Goal: Task Accomplishment & Management: Use online tool/utility

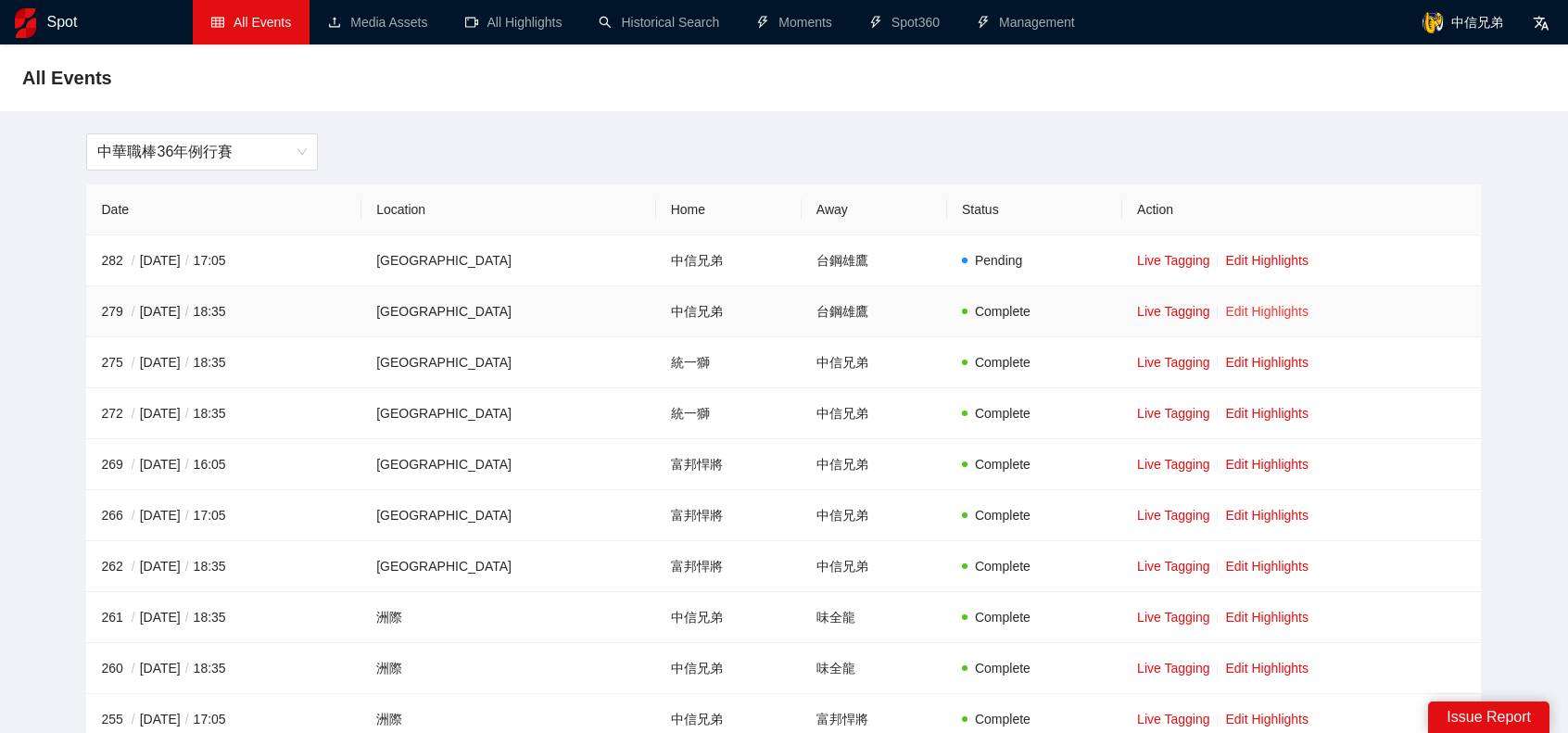
click at [1227, 309] on link "Edit Highlights" at bounding box center [1266, 312] width 83 height 15
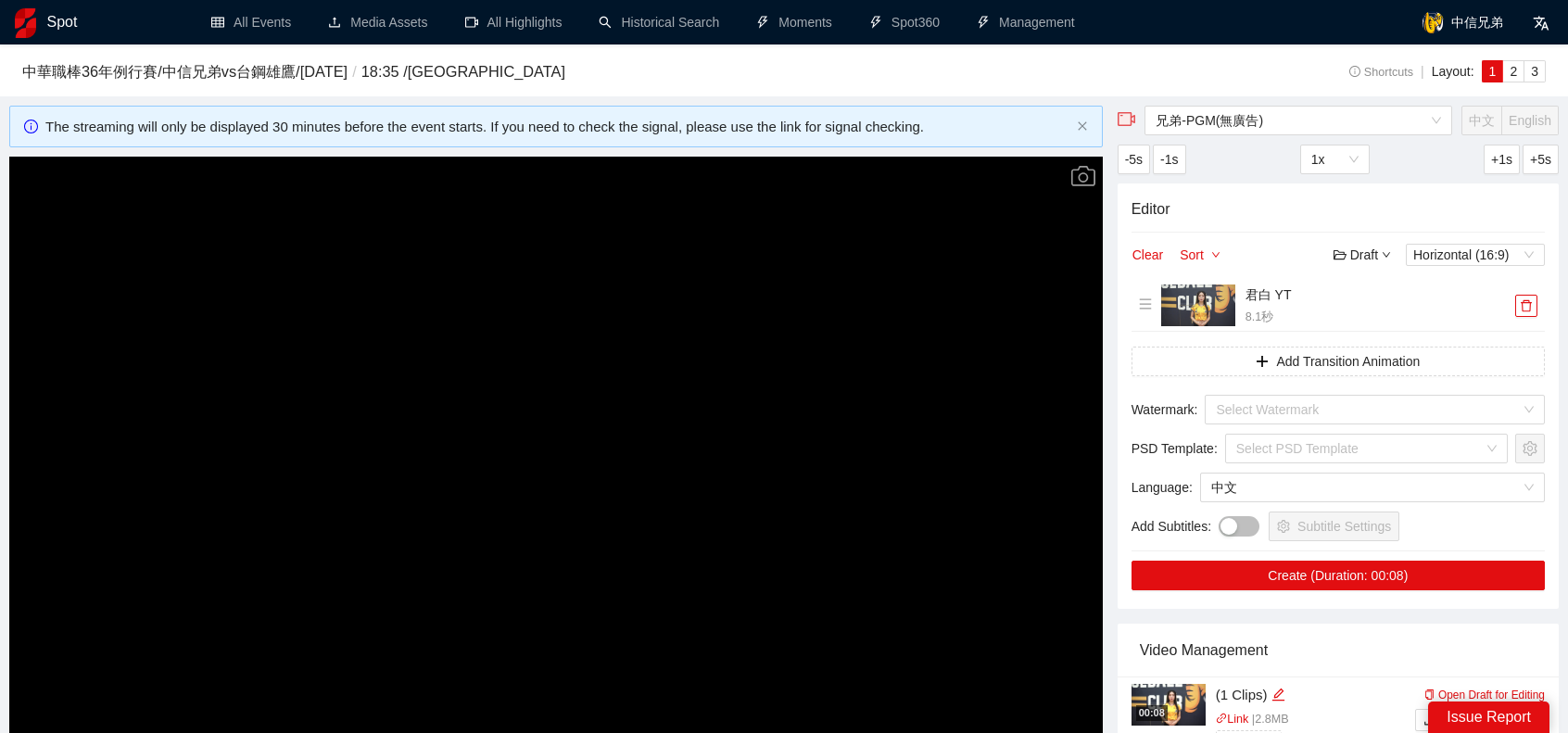
click at [997, 342] on video "Video Player" at bounding box center [556, 463] width 1093 height 615
click at [1533, 313] on button "button" at bounding box center [1525, 305] width 22 height 22
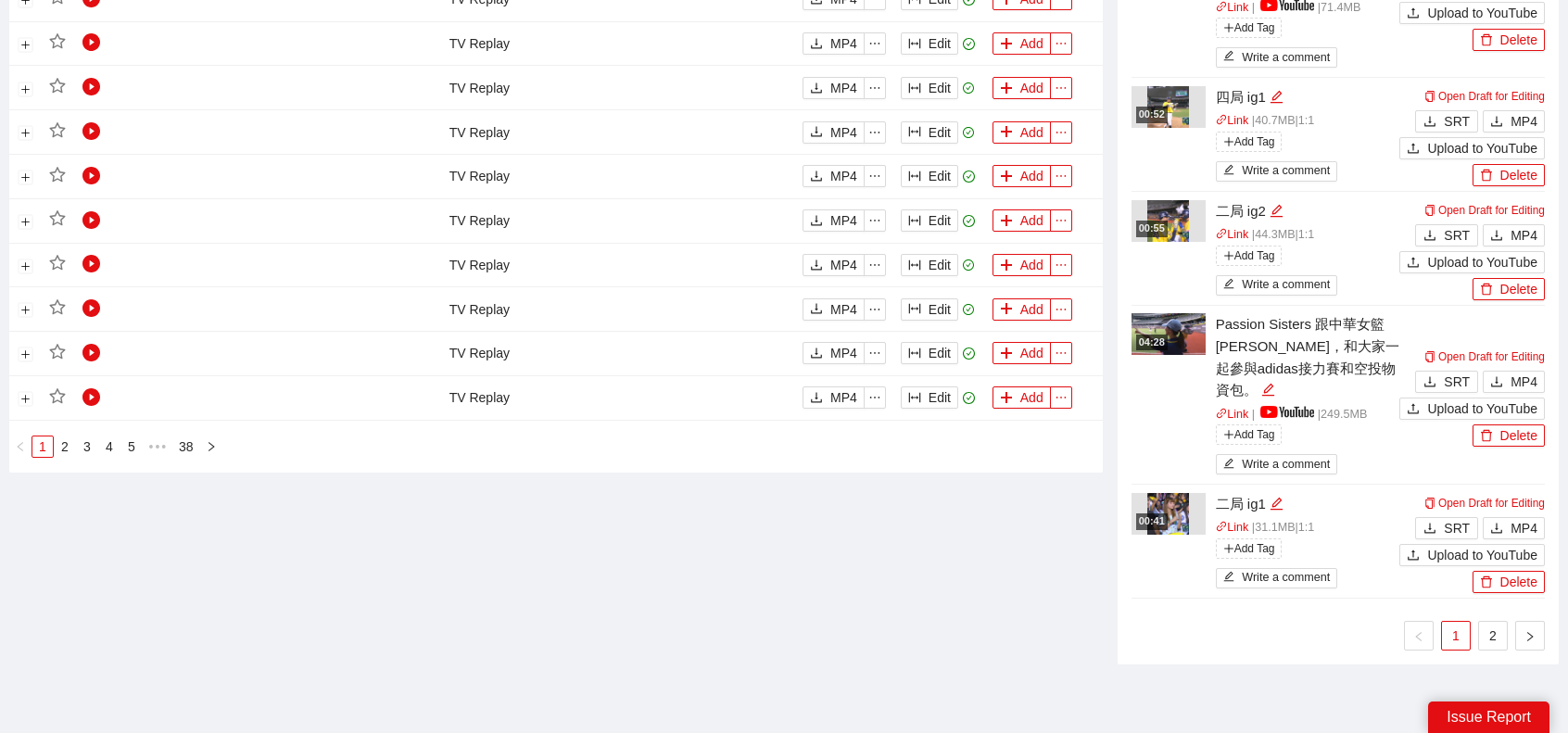
scroll to position [1614, 0]
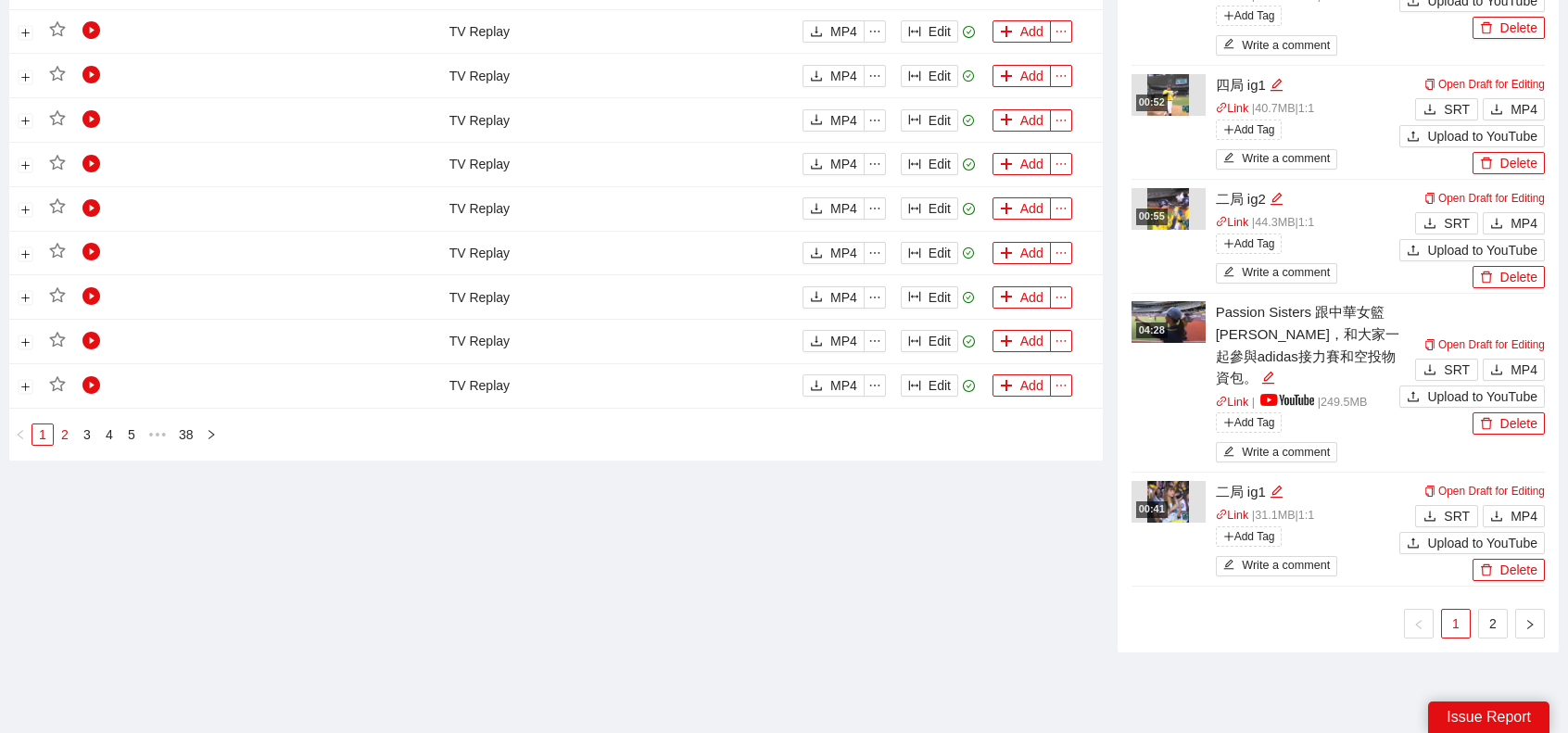
click at [75, 427] on li "2" at bounding box center [64, 434] width 22 height 22
click at [92, 433] on link "3" at bounding box center [87, 434] width 20 height 20
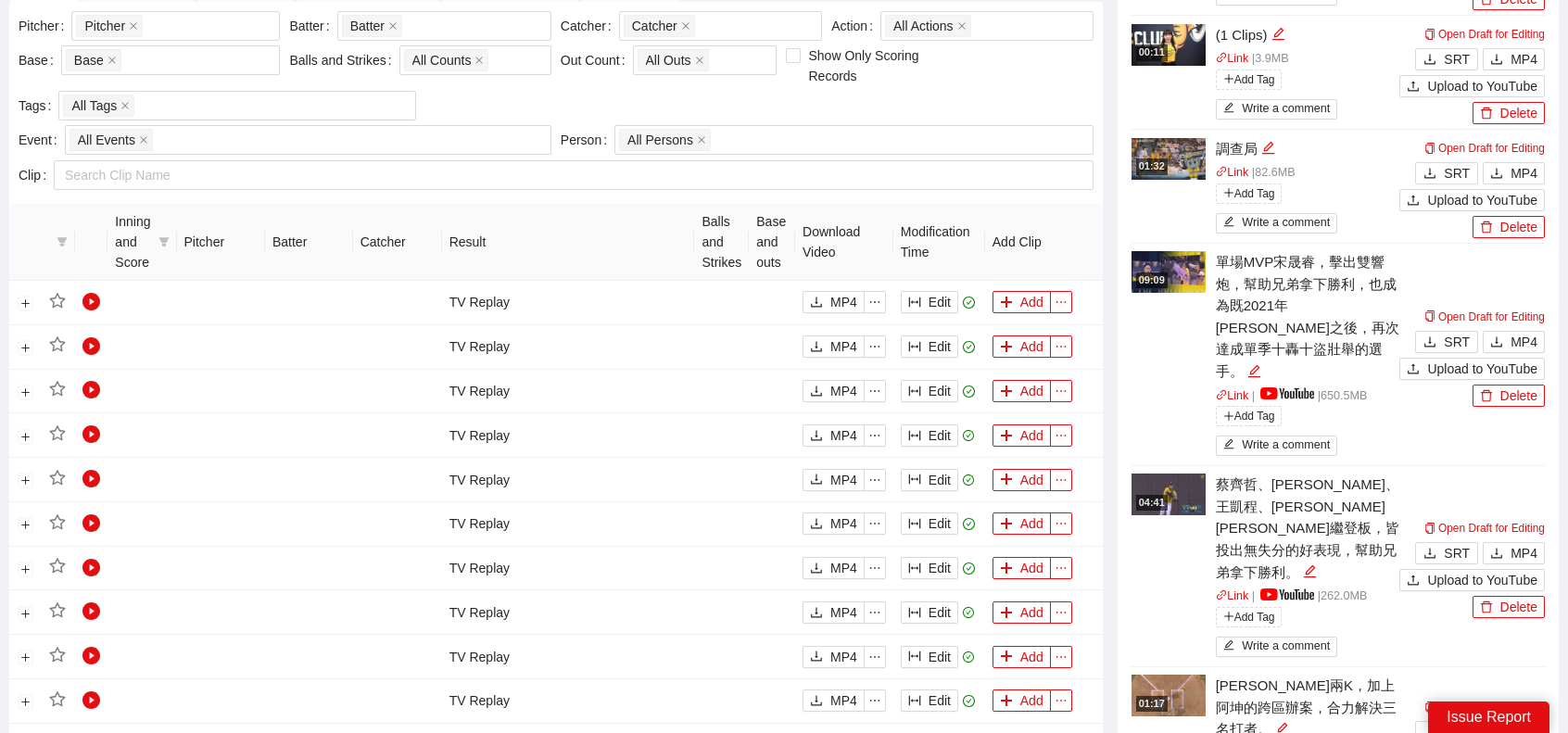
scroll to position [595, 0]
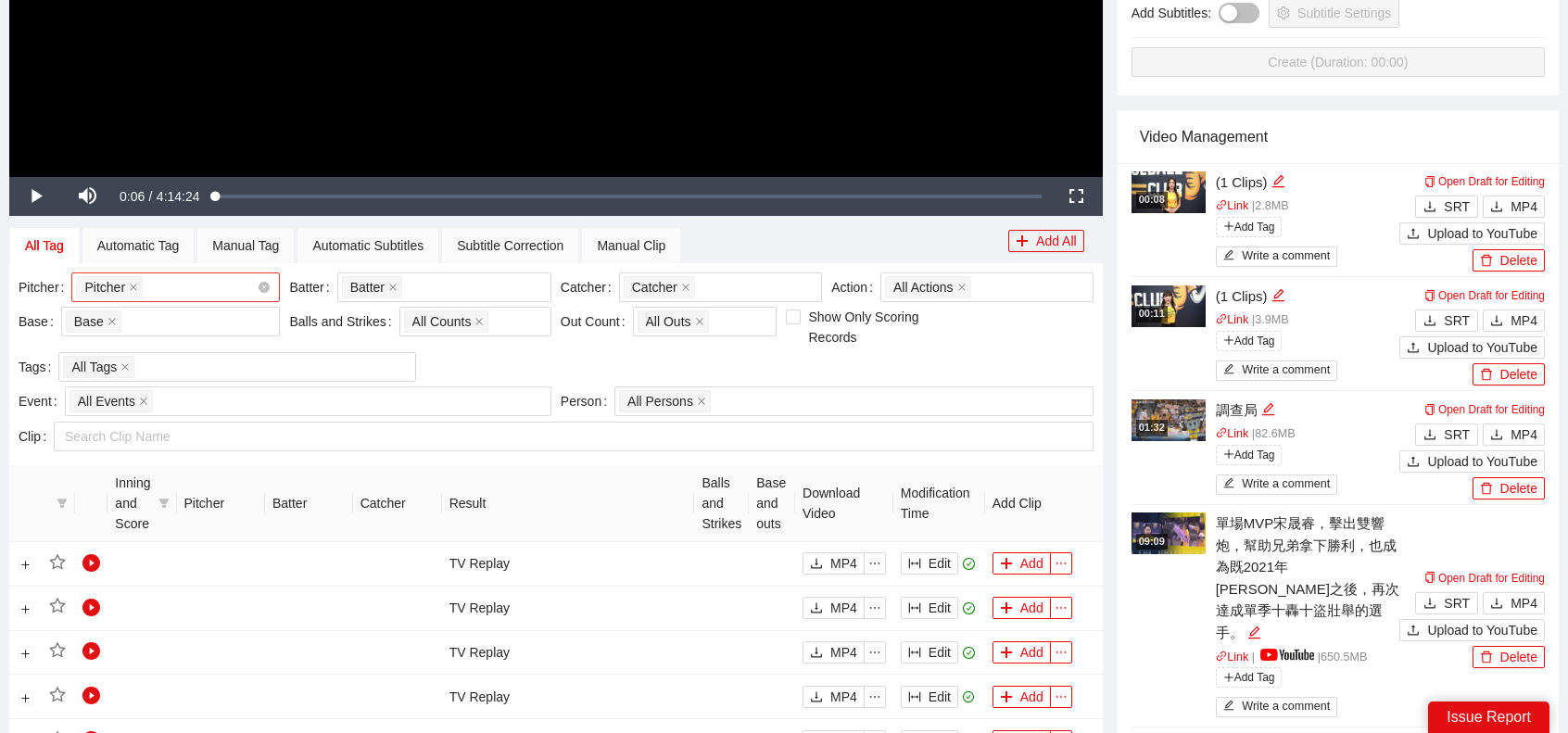
click at [168, 289] on div "Pitcher + 0 ..." at bounding box center [167, 287] width 181 height 26
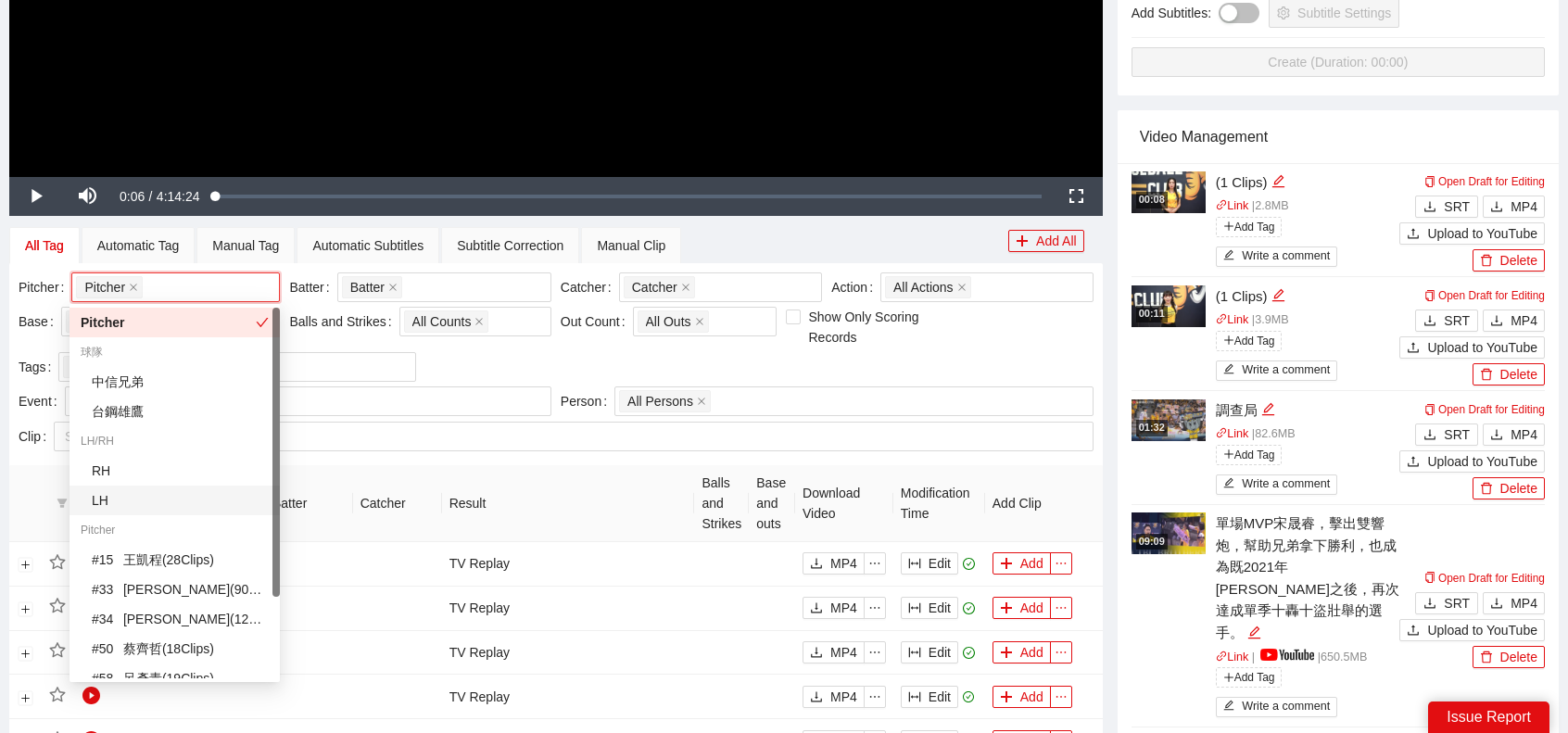
scroll to position [92, 0]
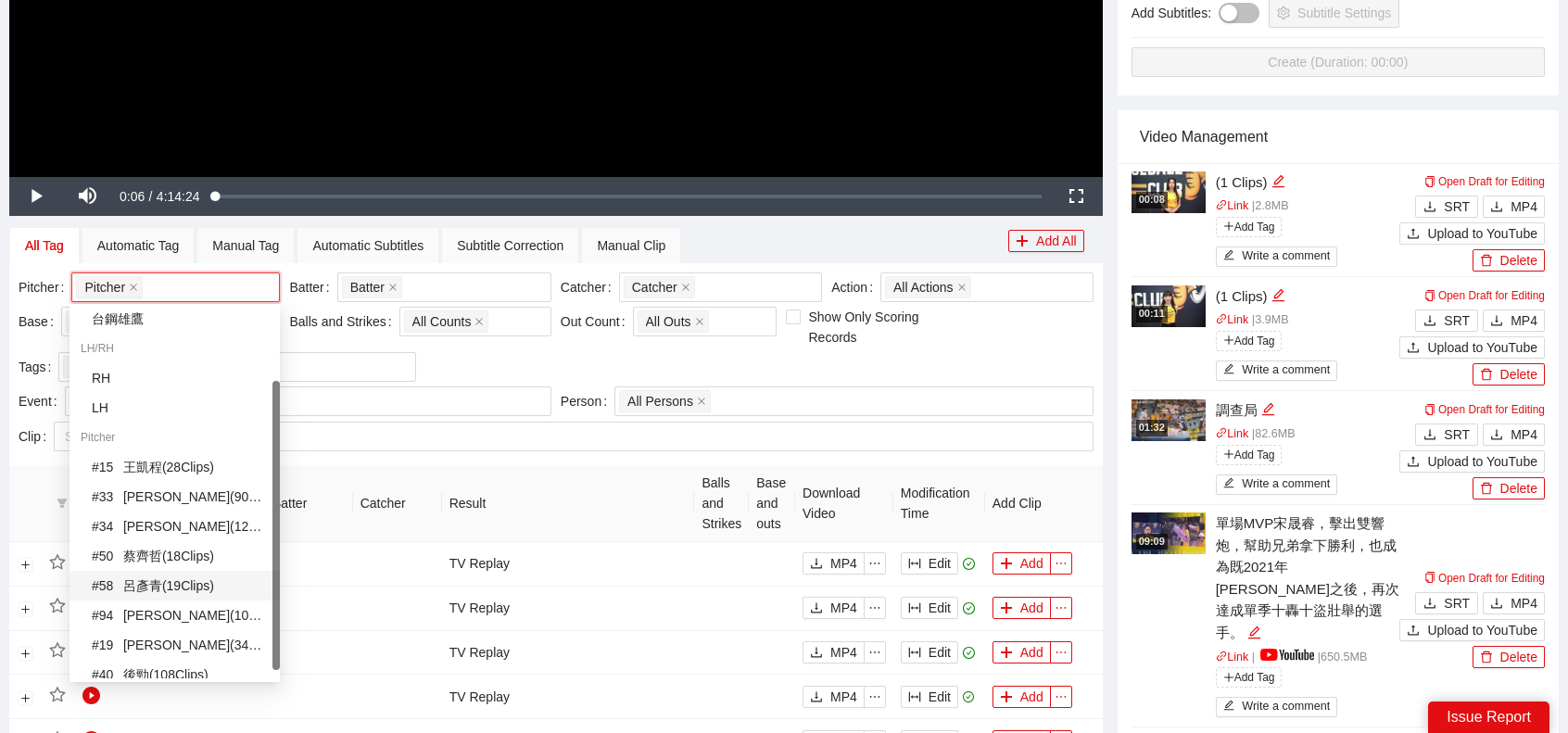
click at [171, 583] on div "# 58 [PERSON_NAME] ( 19 Clips )" at bounding box center [180, 585] width 177 height 20
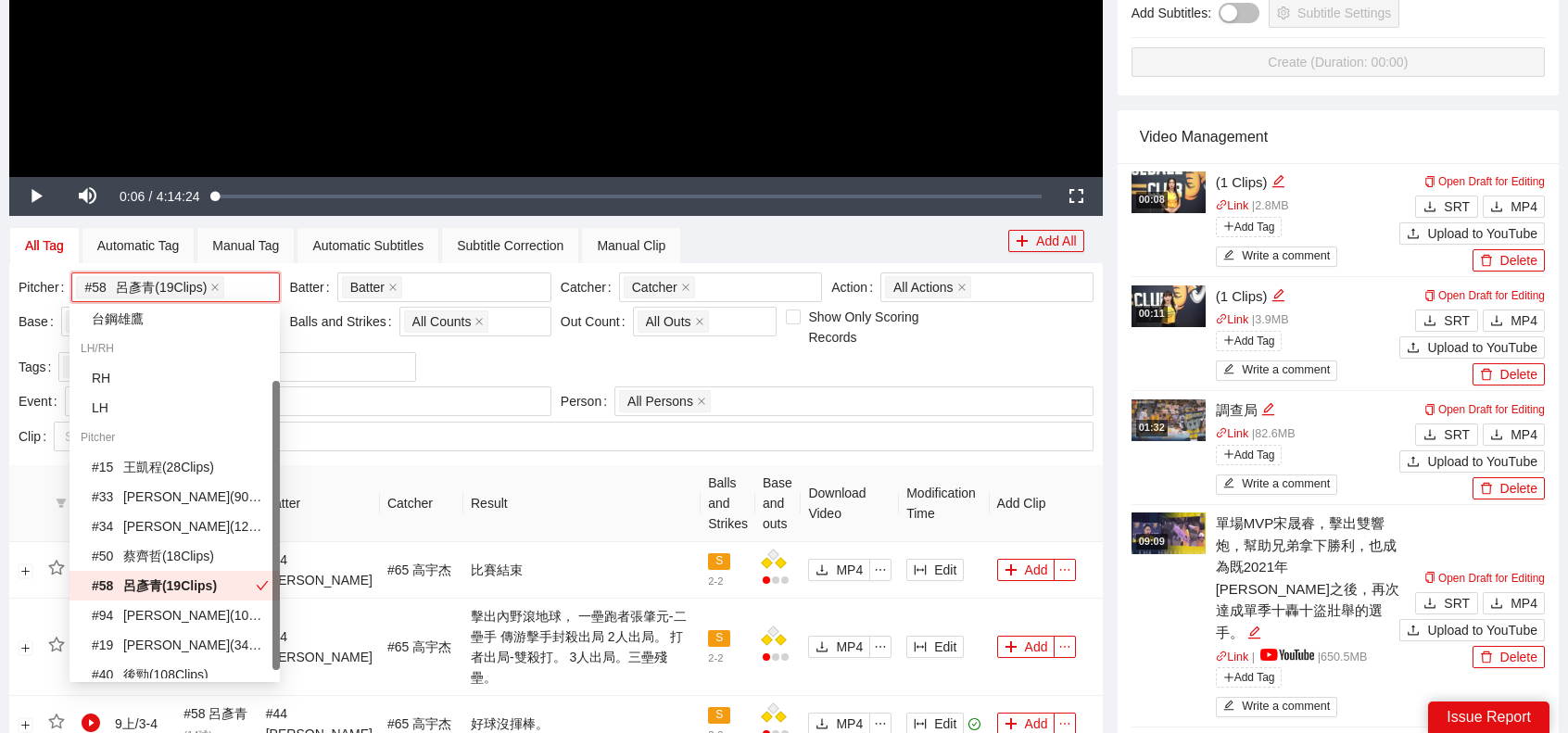
click at [561, 491] on th "Result" at bounding box center [581, 503] width 237 height 77
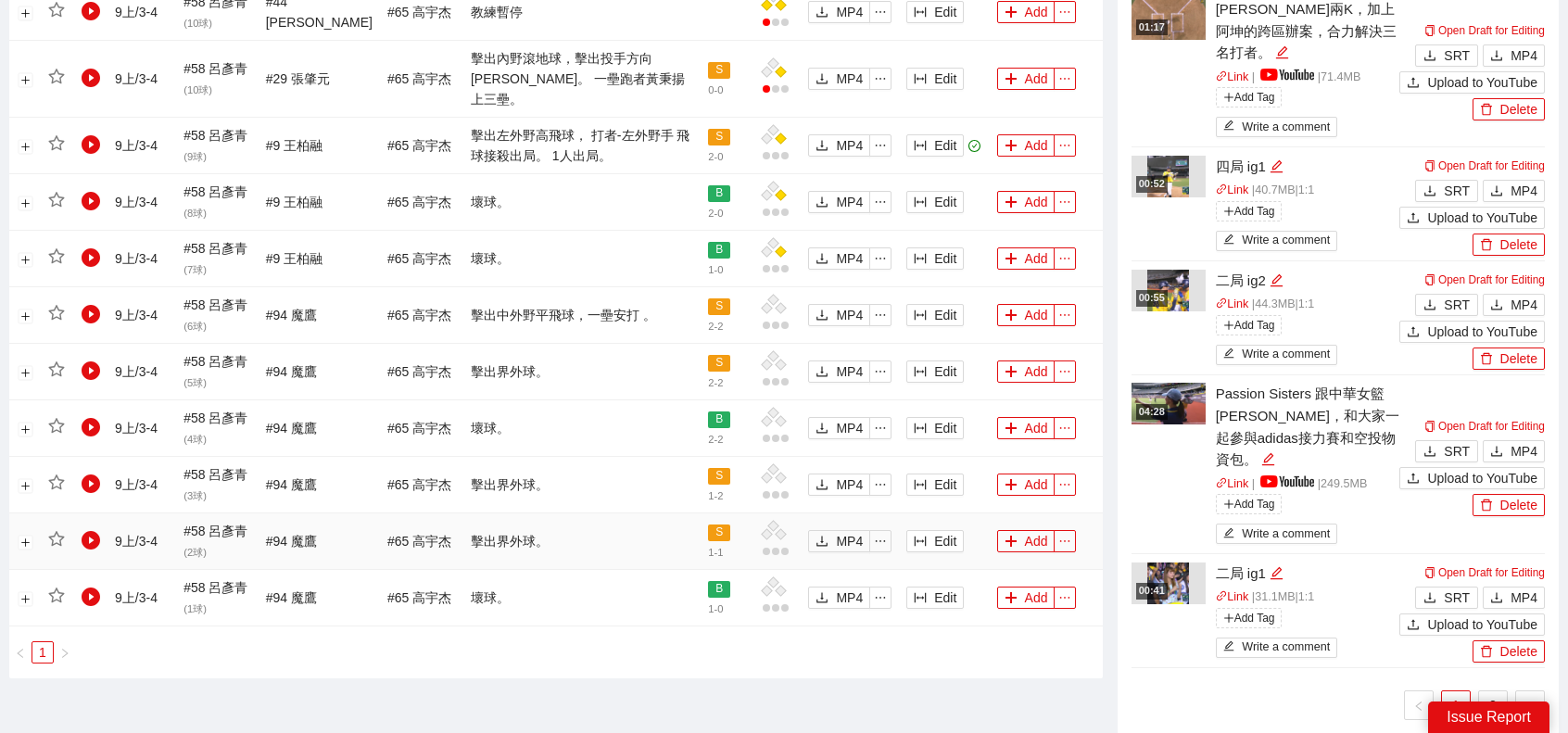
scroll to position [1521, 0]
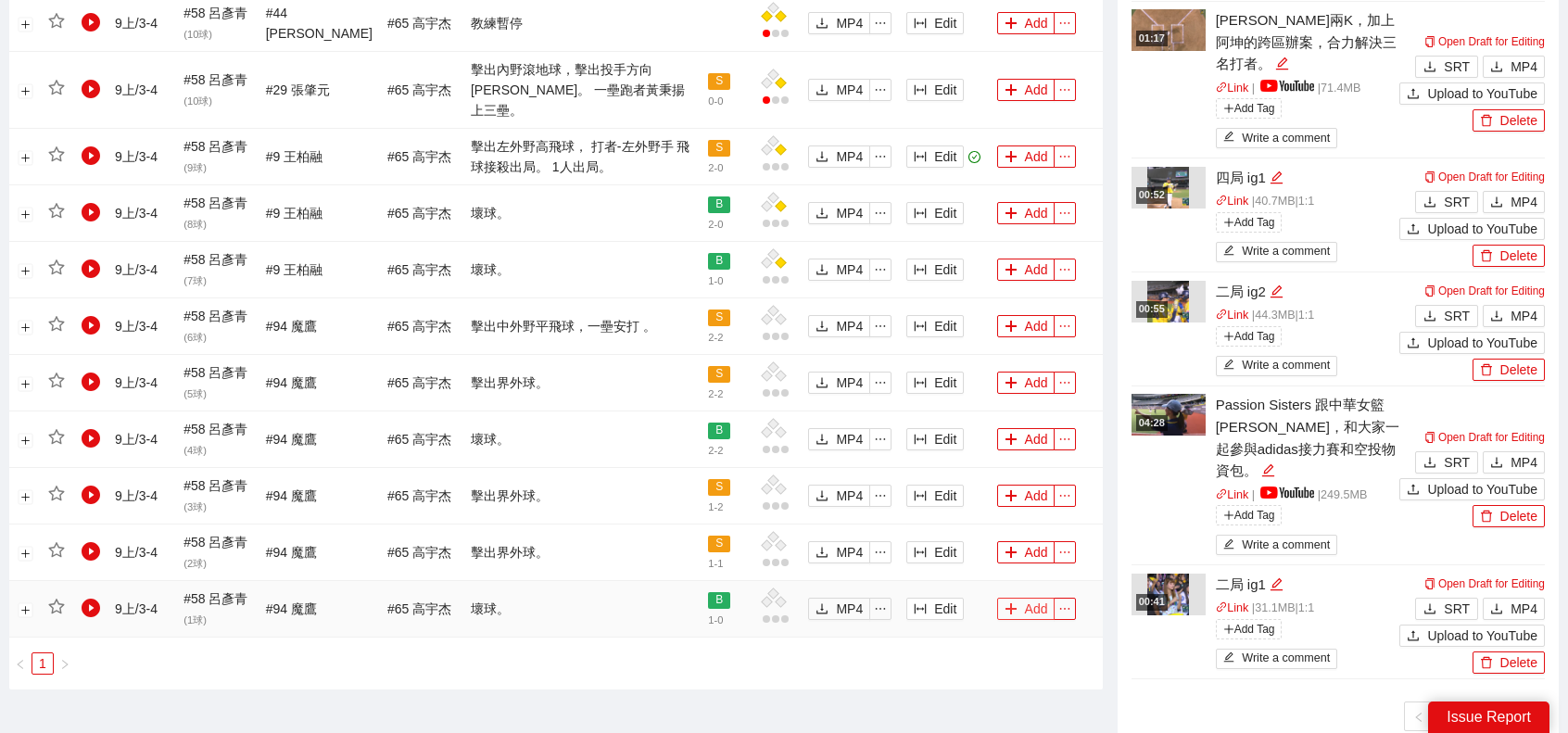
click at [1034, 598] on button "Add" at bounding box center [1026, 608] width 58 height 22
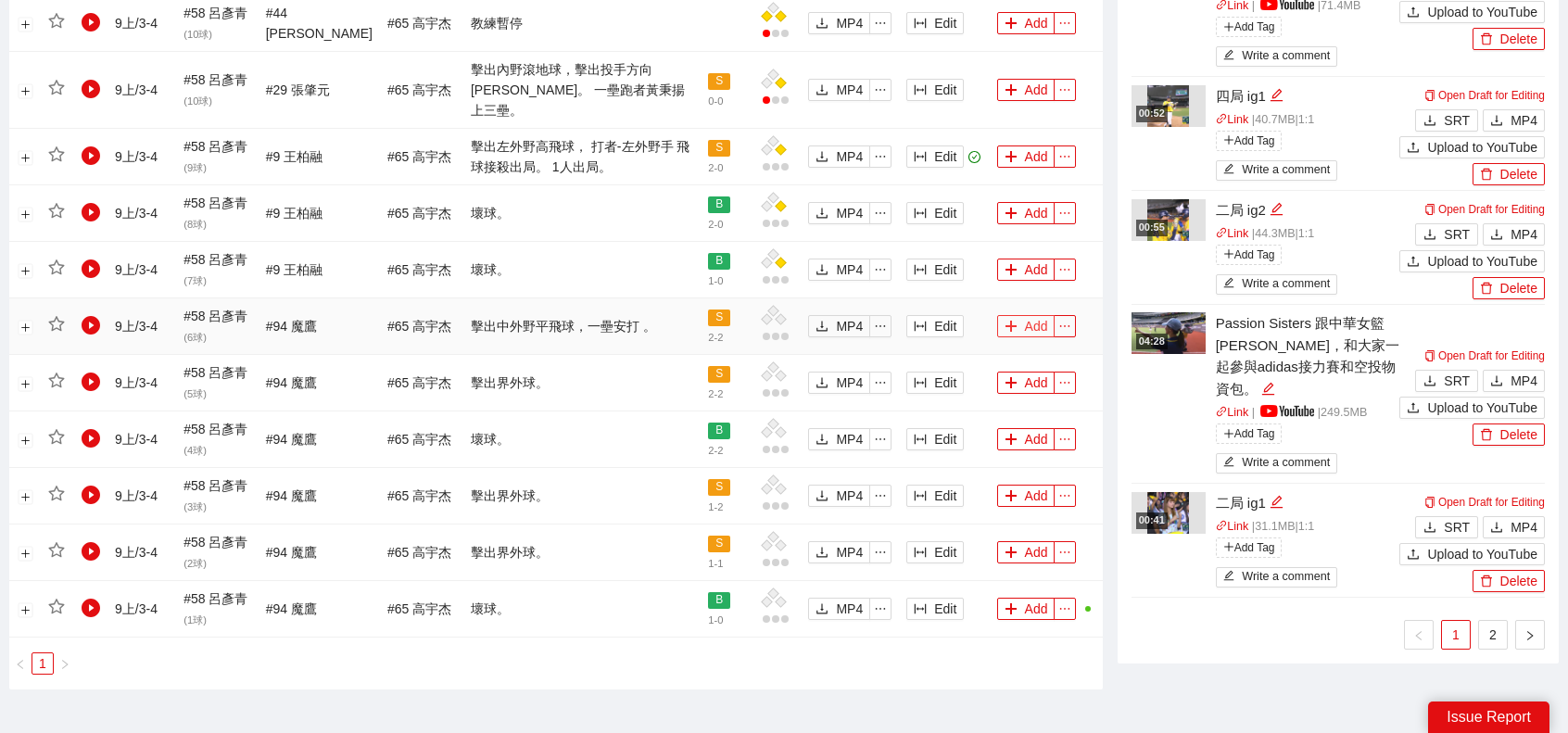
click at [1021, 316] on button "Add" at bounding box center [1026, 326] width 58 height 22
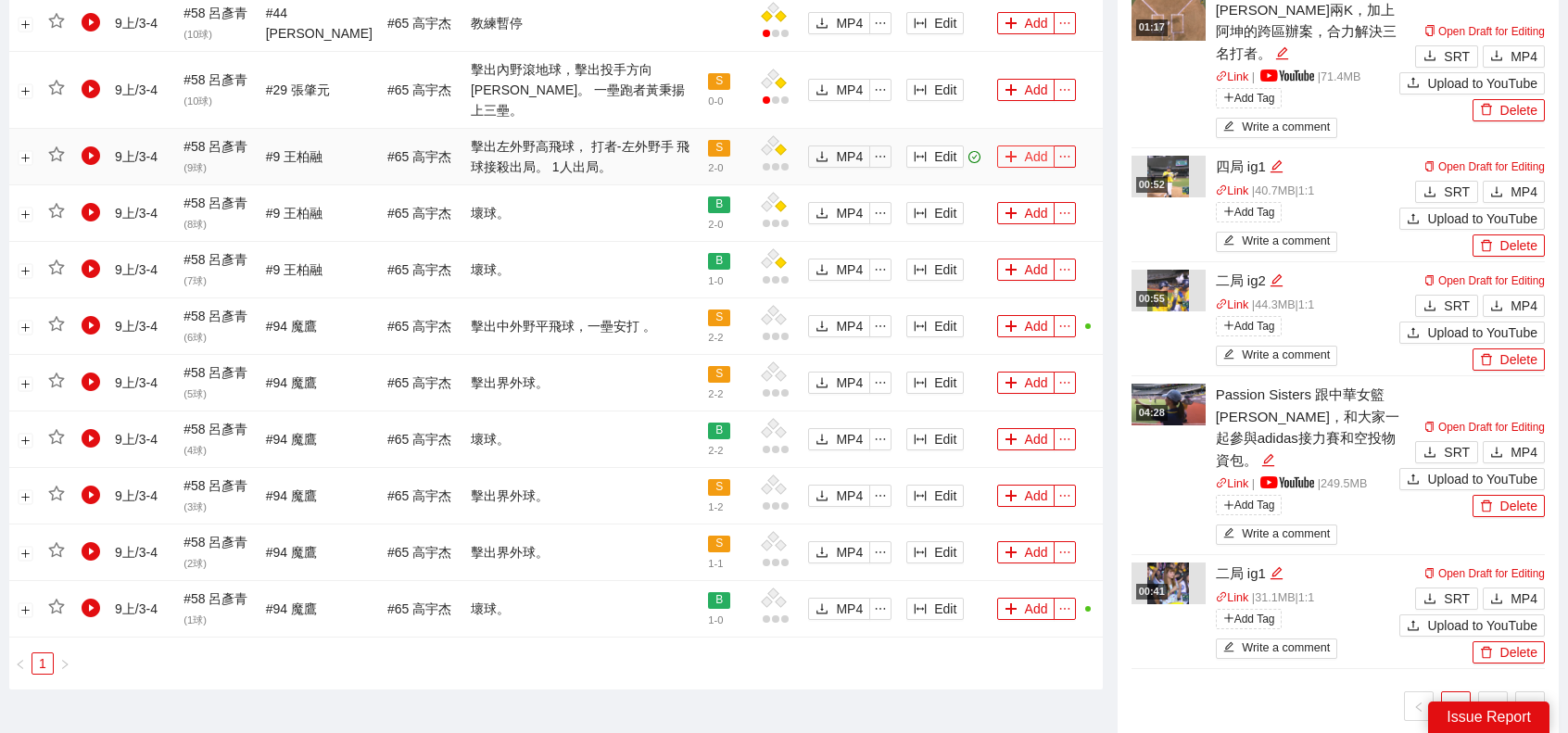
click at [1034, 146] on button "Add" at bounding box center [1026, 156] width 58 height 22
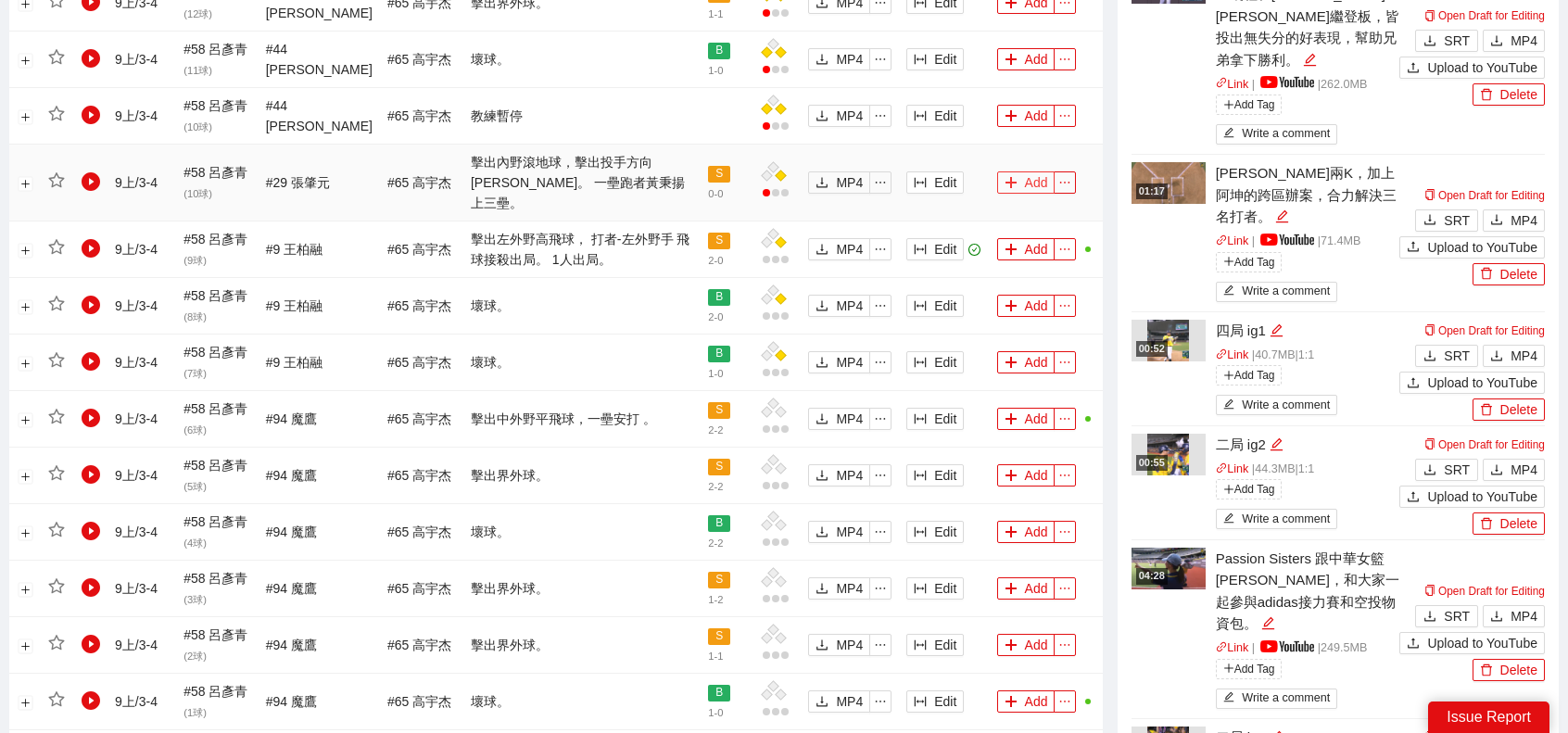
click at [1026, 172] on button "Add" at bounding box center [1026, 182] width 58 height 22
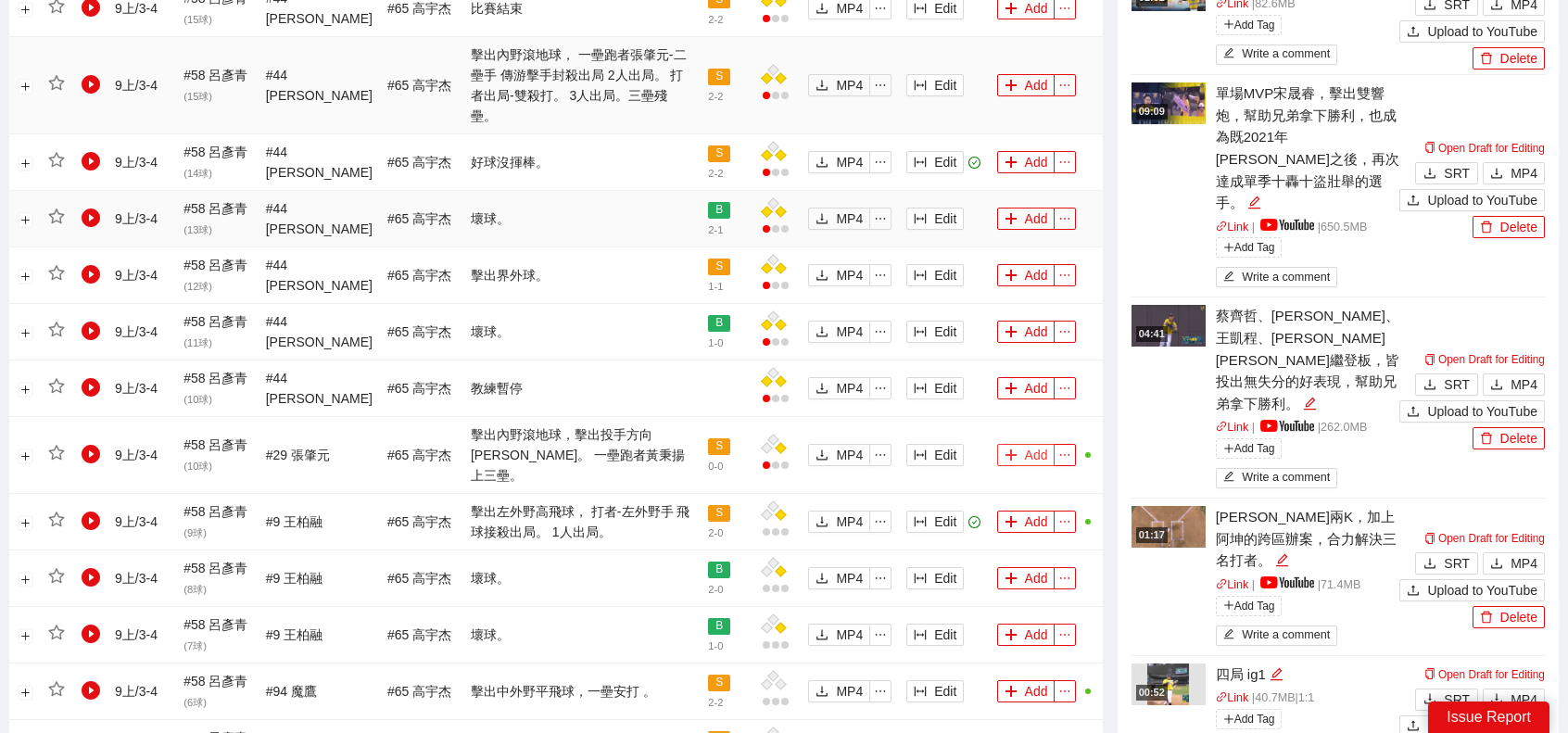
scroll to position [1150, 0]
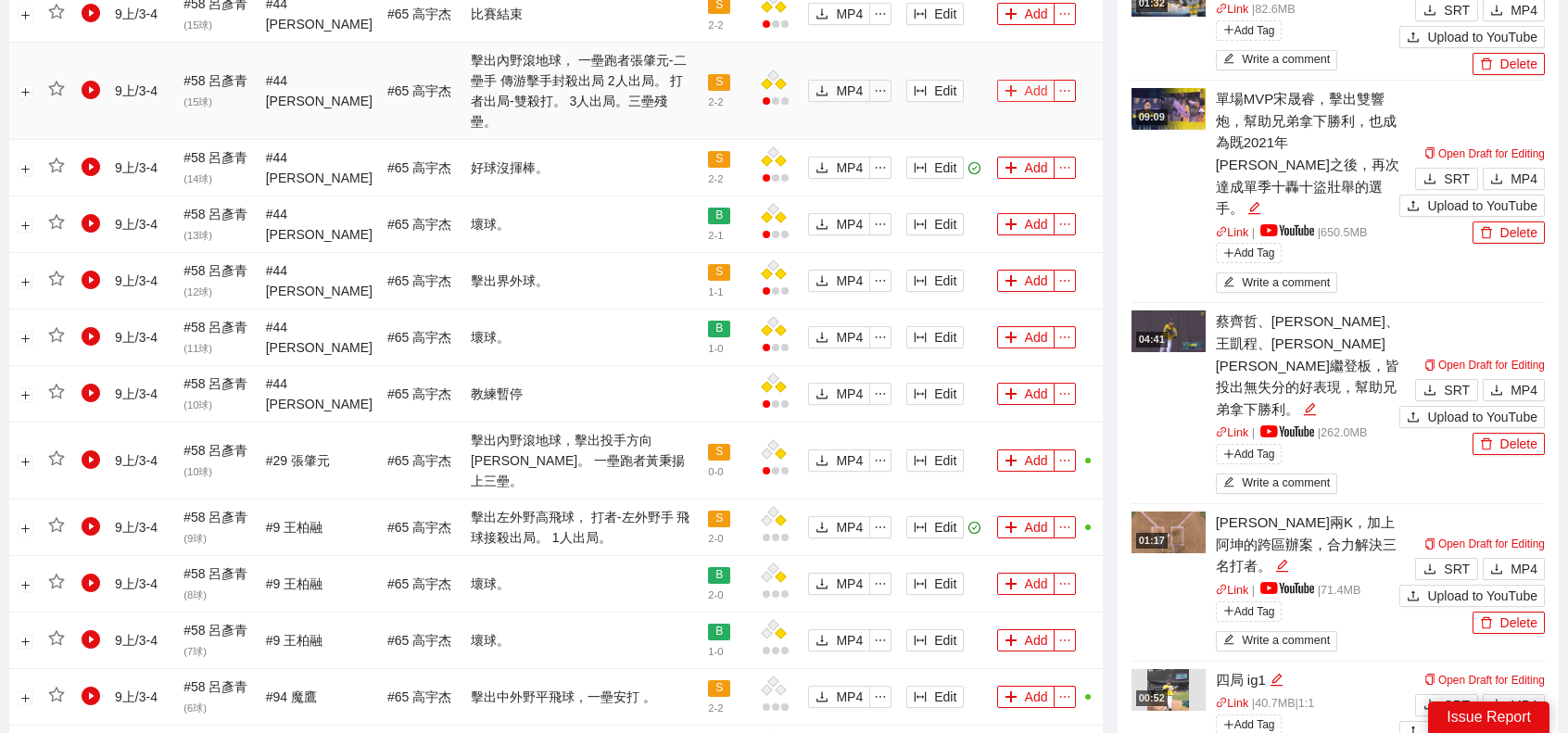
click at [1034, 83] on button "Add" at bounding box center [1026, 91] width 58 height 22
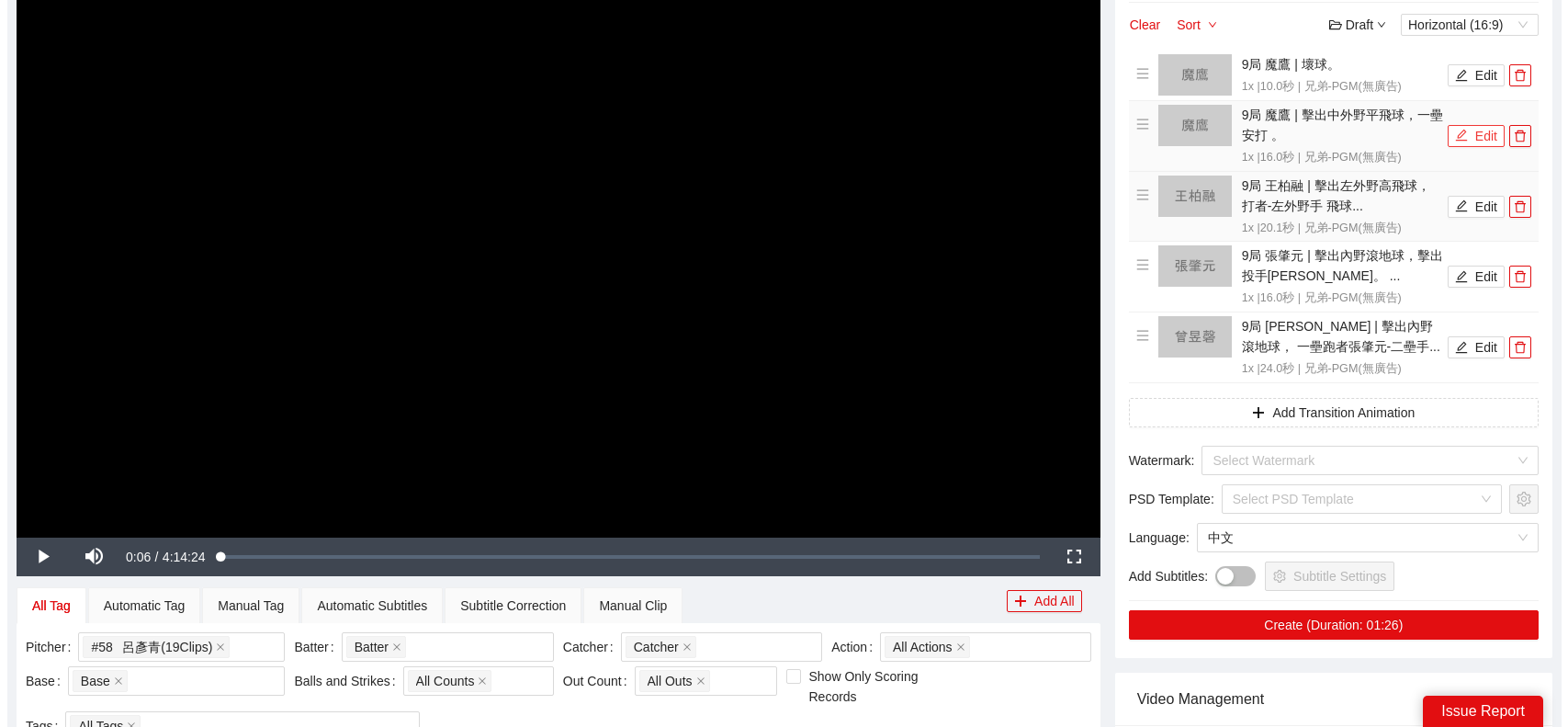
scroll to position [222, 0]
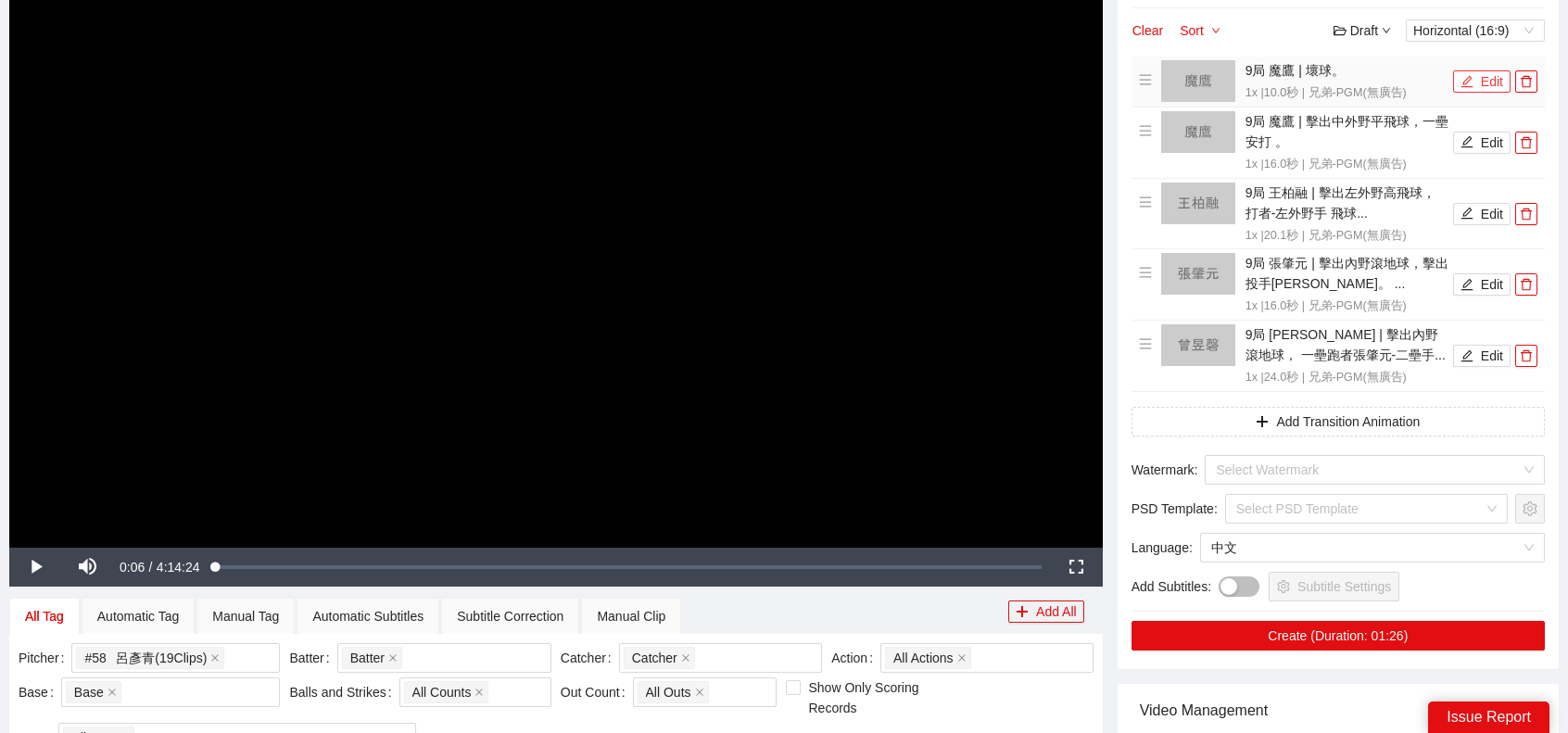
click at [1487, 83] on button "Edit" at bounding box center [1481, 81] width 57 height 22
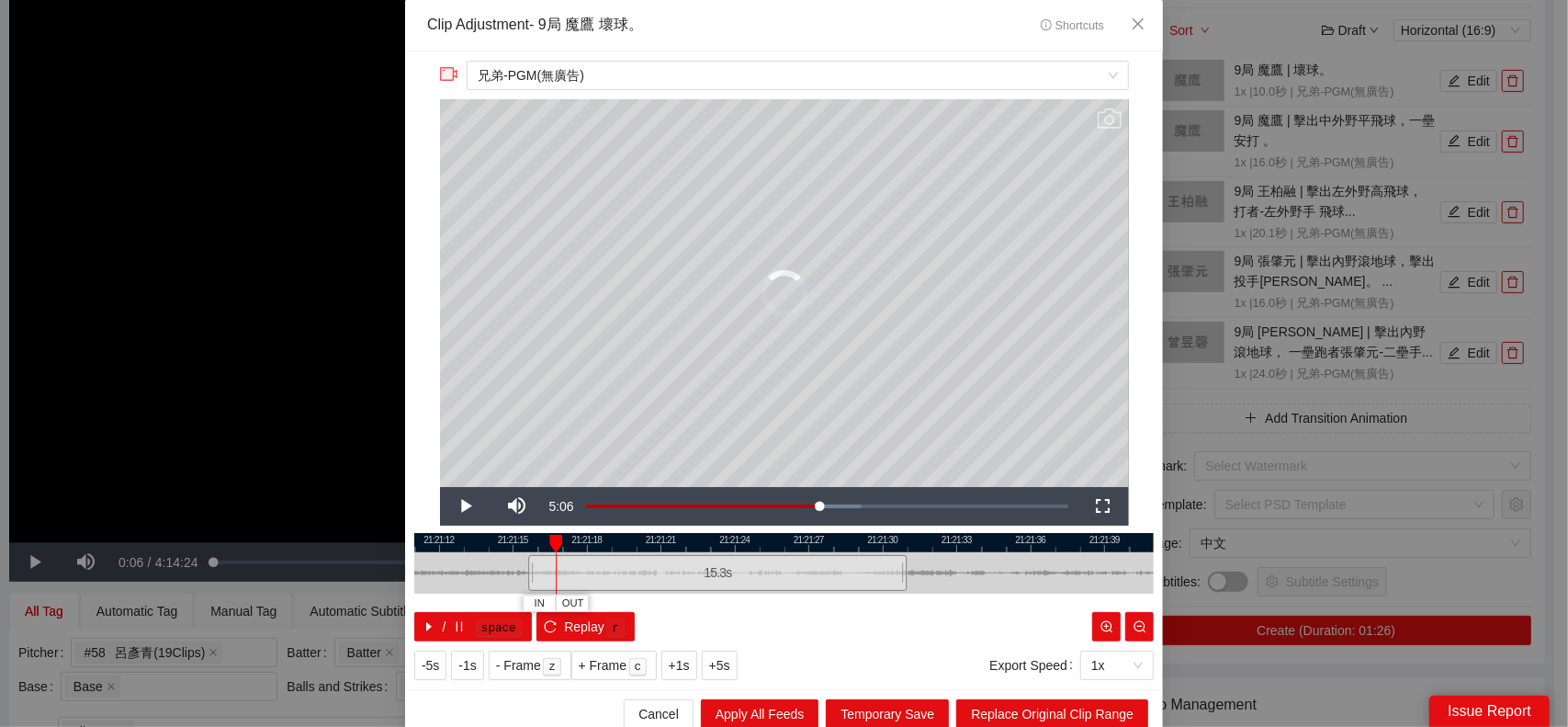
drag, startPoint x: 655, startPoint y: 569, endPoint x: 523, endPoint y: 576, distance: 132.2
click at [526, 576] on div at bounding box center [531, 573] width 11 height 42
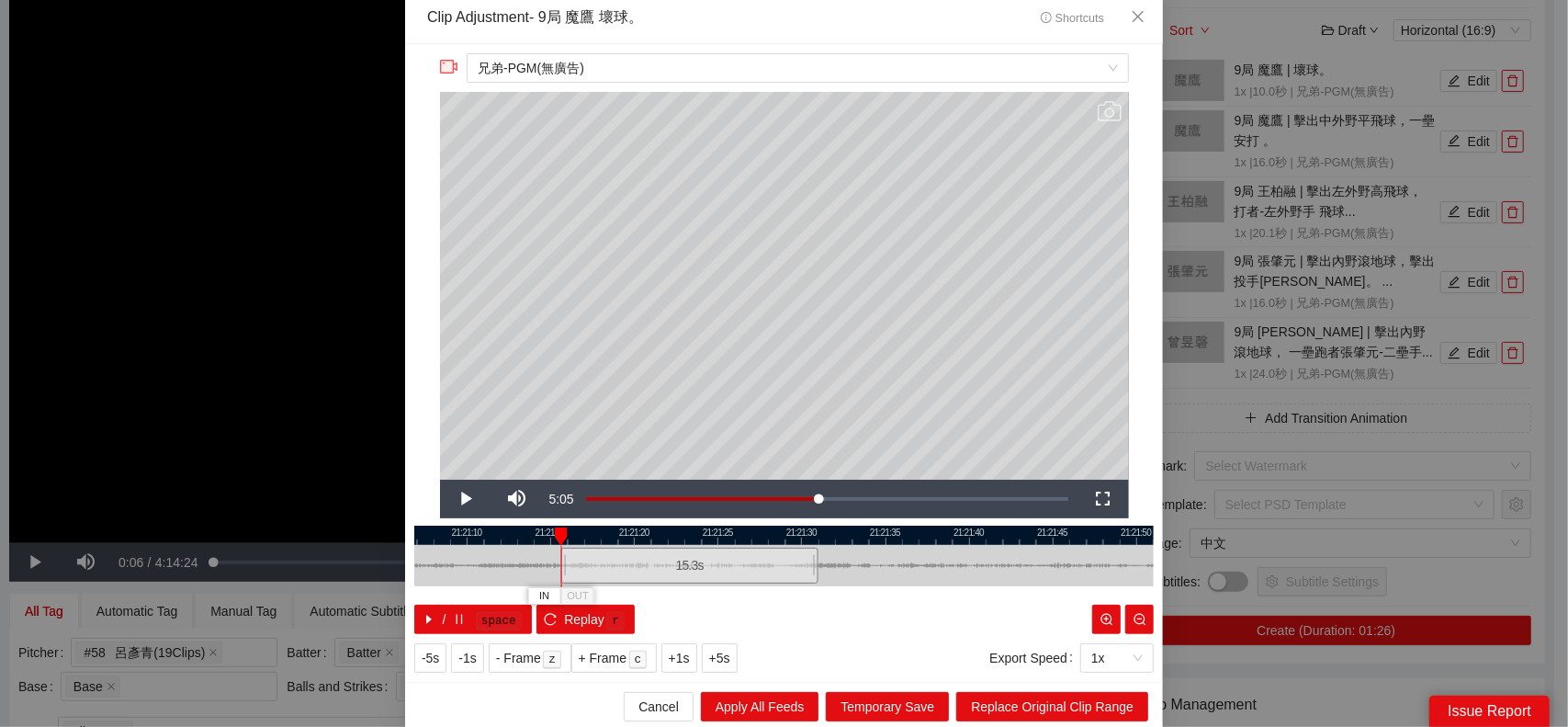
scroll to position [9, 0]
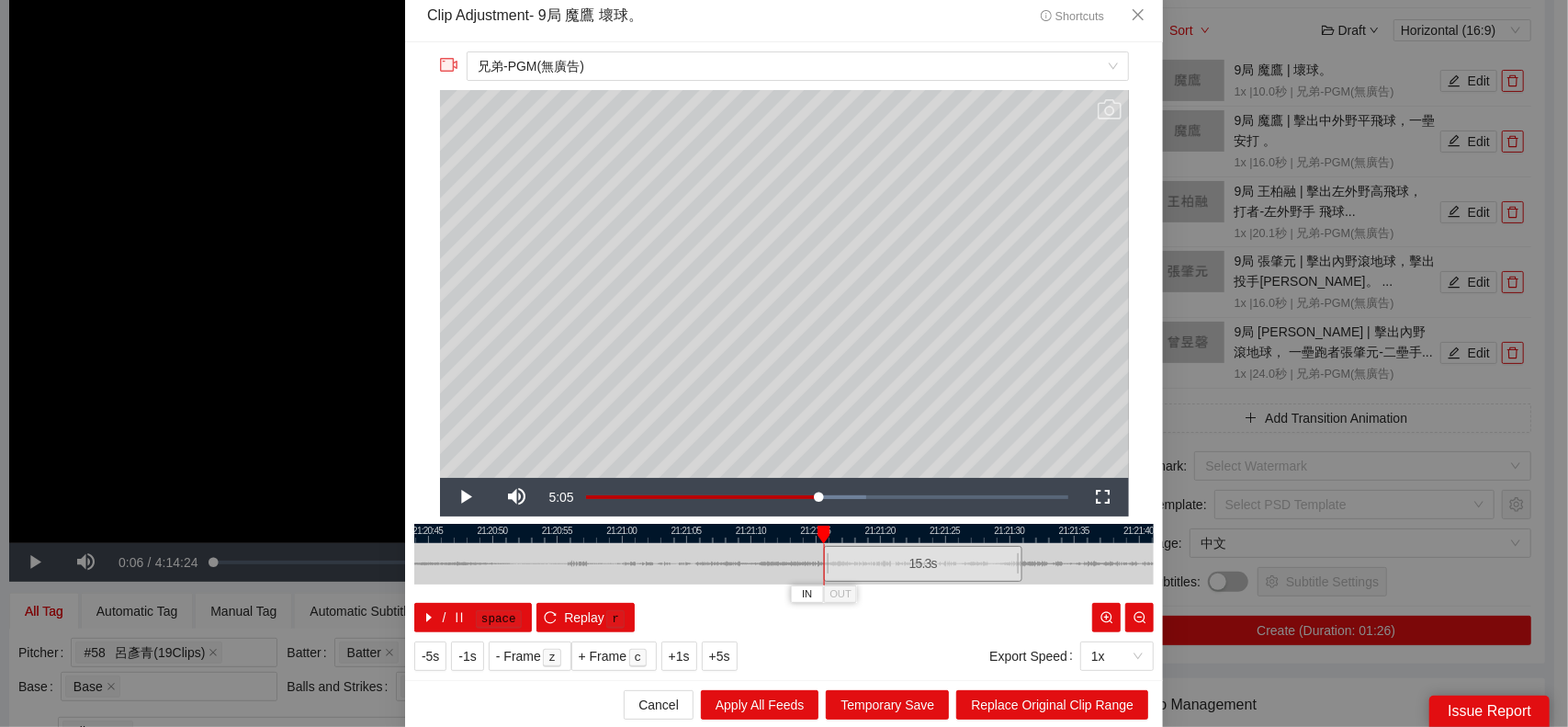
drag, startPoint x: 505, startPoint y: 559, endPoint x: 727, endPoint y: 552, distance: 222.1
click at [727, 552] on div at bounding box center [1031, 563] width 740 height 42
drag, startPoint x: 819, startPoint y: 562, endPoint x: 533, endPoint y: 545, distance: 286.5
click at [535, 545] on div at bounding box center [541, 563] width 11 height 42
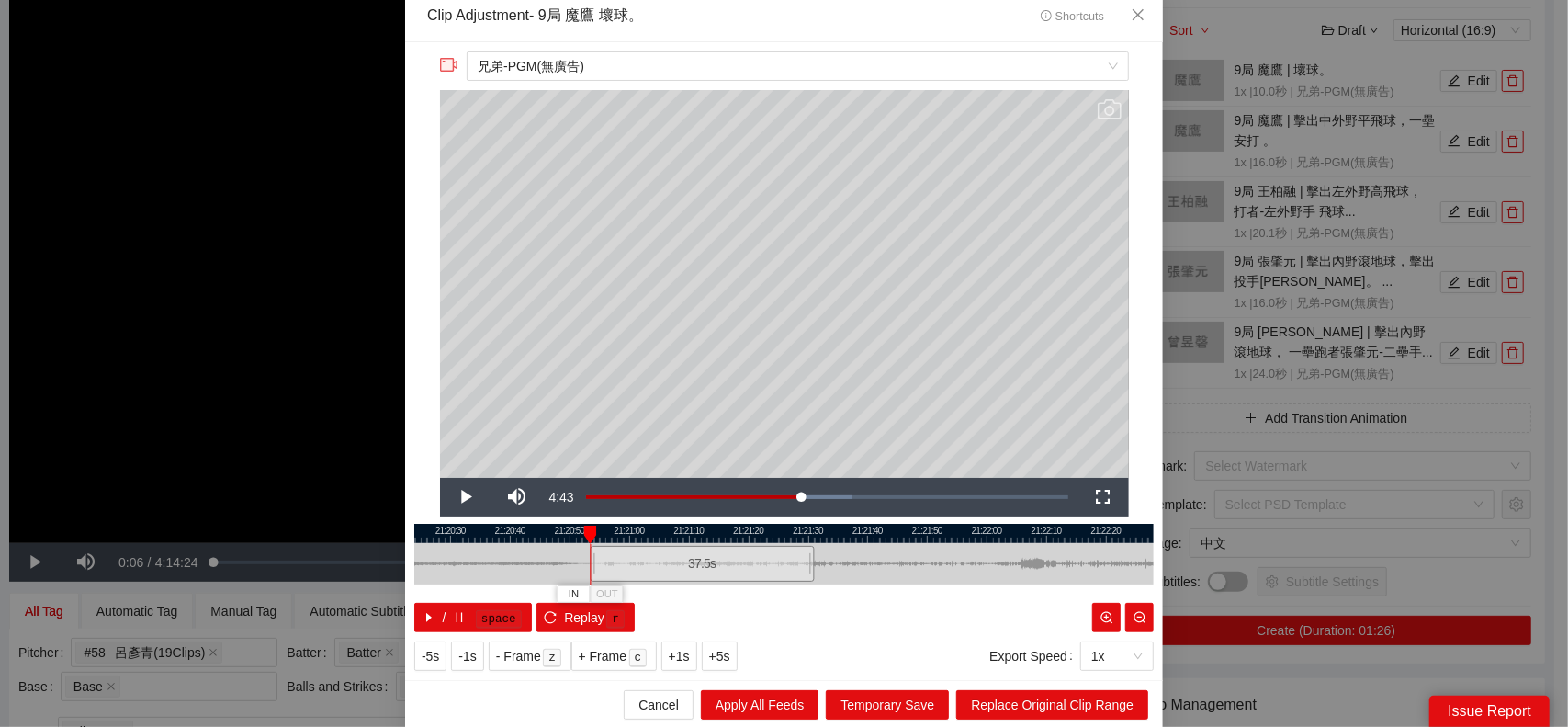
click at [590, 560] on div at bounding box center [590, 564] width 1 height 42
drag, startPoint x: 585, startPoint y: 562, endPoint x: 506, endPoint y: 548, distance: 80.2
click at [508, 548] on div at bounding box center [514, 563] width 11 height 42
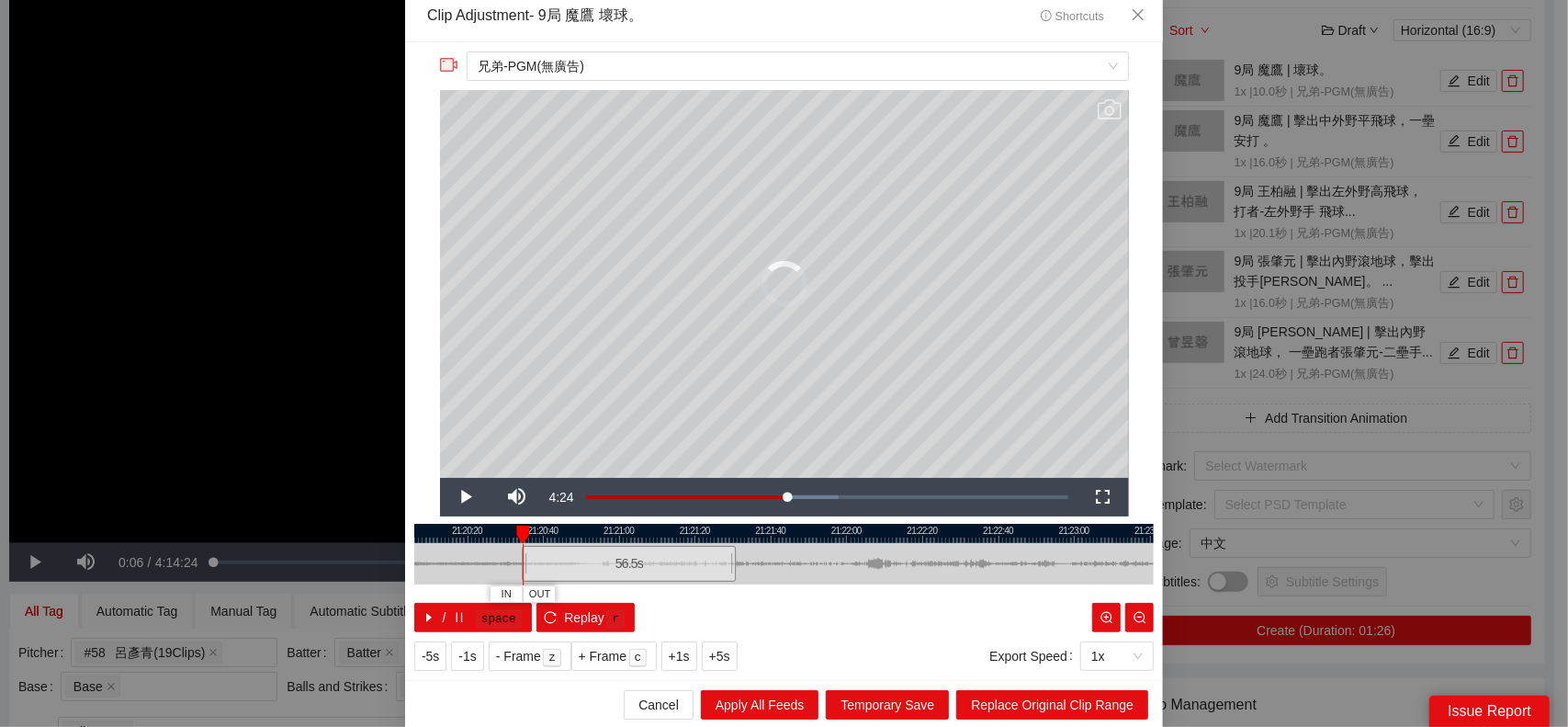
drag, startPoint x: 538, startPoint y: 559, endPoint x: 516, endPoint y: 546, distance: 25.6
click at [516, 546] on div "21:20:00 21:20:20 21:20:40 21:21:00 21:21:20 21:21:40 21:22:00 21:22:20 21:22:4…" at bounding box center [784, 578] width 740 height 109
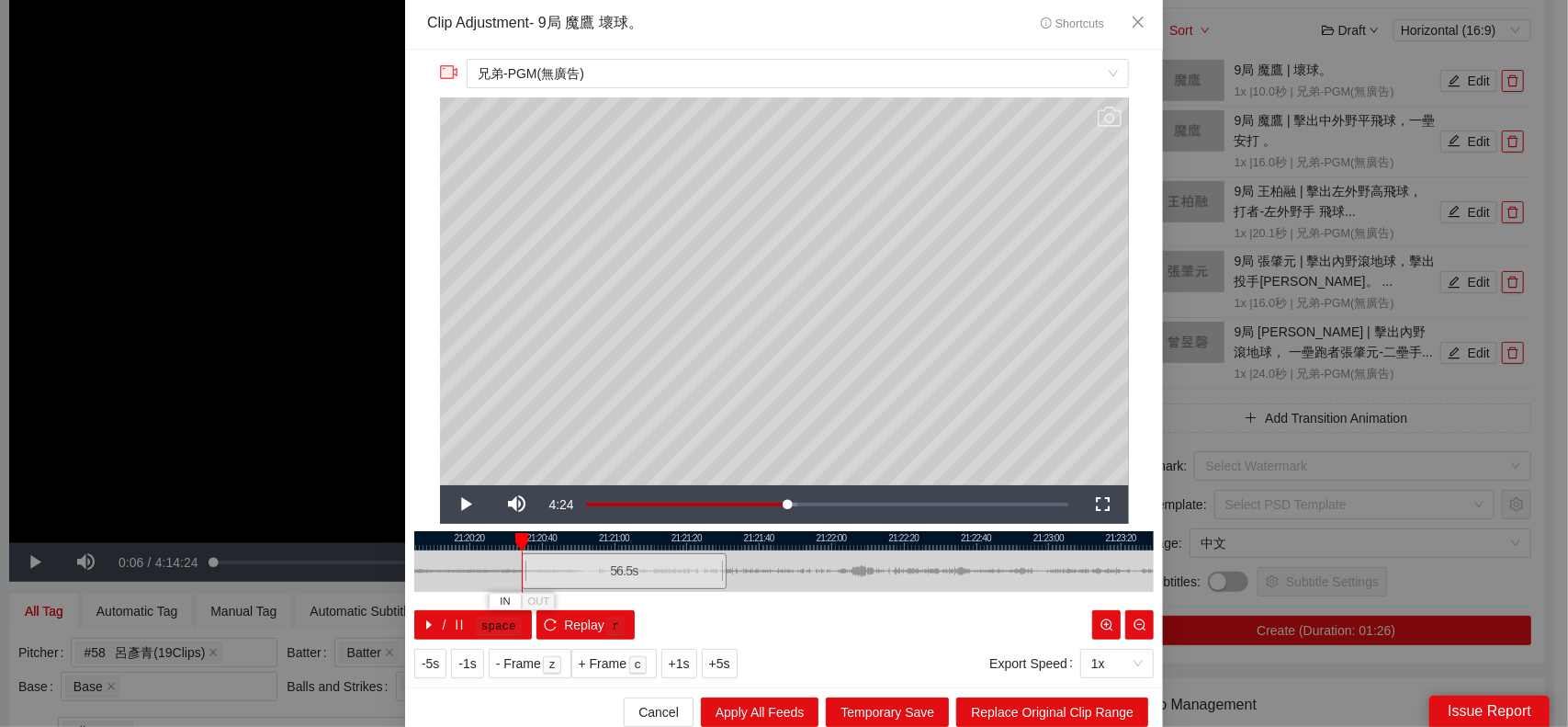
scroll to position [0, 0]
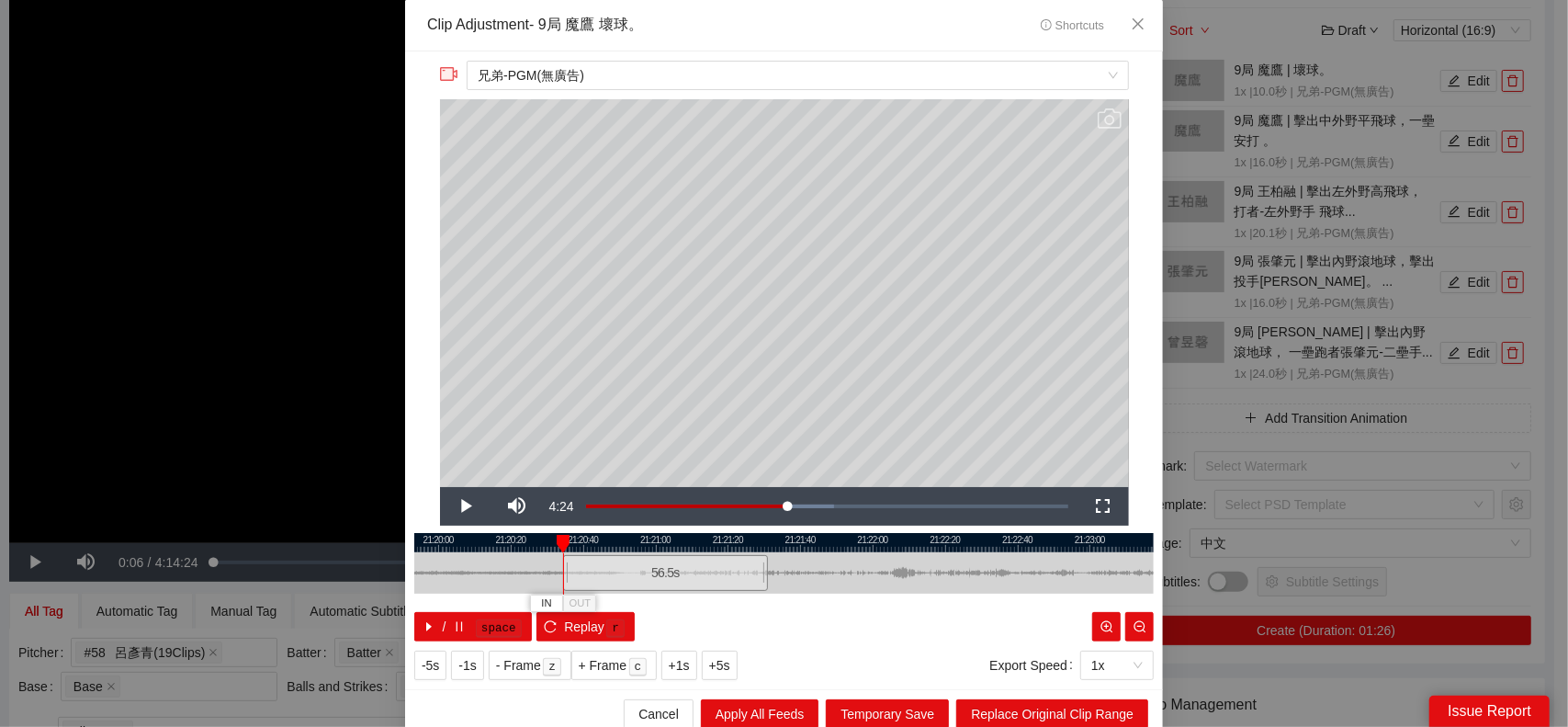
drag, startPoint x: 488, startPoint y: 571, endPoint x: 567, endPoint y: 569, distance: 79.0
click at [543, 571] on div at bounding box center [825, 573] width 740 height 42
drag, startPoint x: 574, startPoint y: 570, endPoint x: 477, endPoint y: 548, distance: 99.5
click at [477, 548] on div "21:19:40 21:20:00 21:20:20 21:20:40 21:21:00 21:21:20 21:21:40 21:22:00 21:22:2…" at bounding box center [784, 587] width 740 height 109
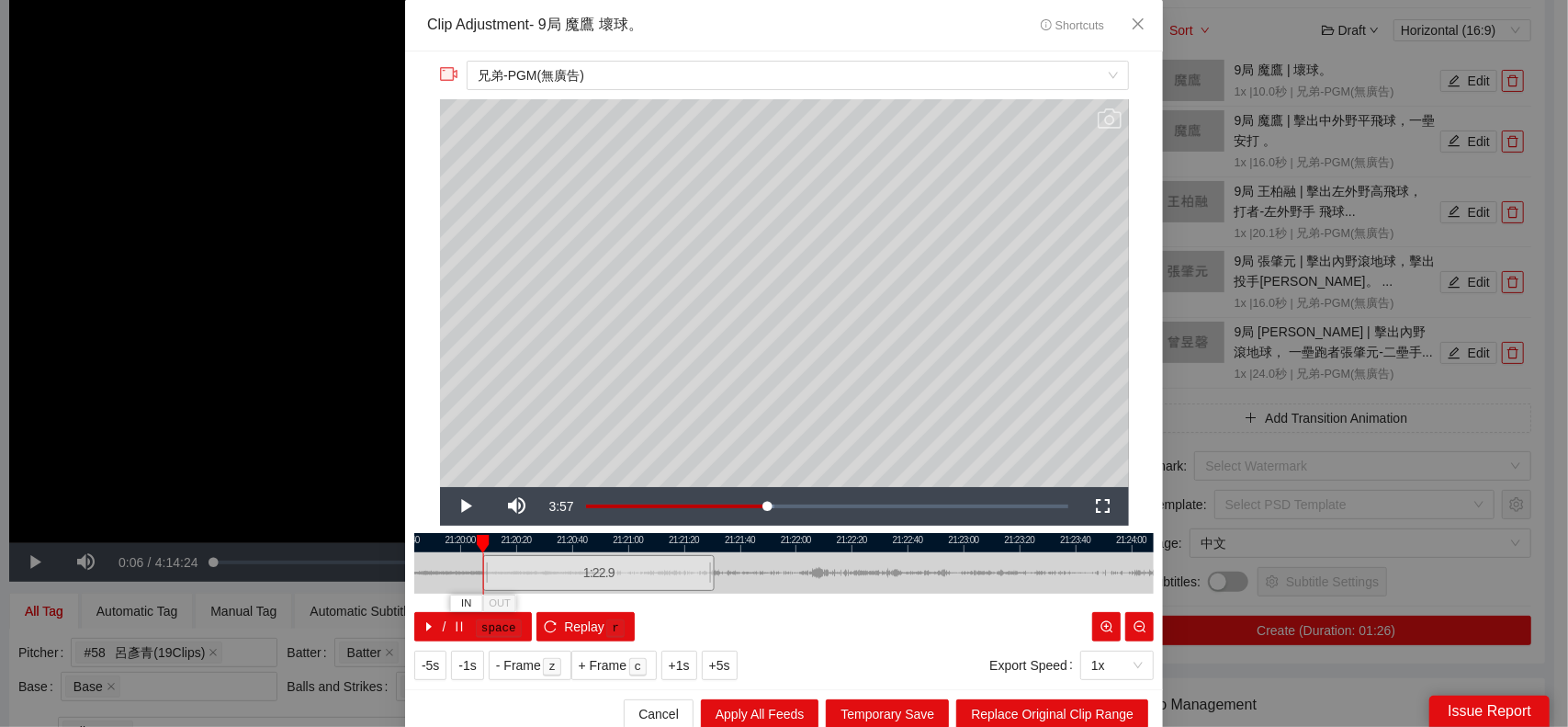
scroll to position [9, 0]
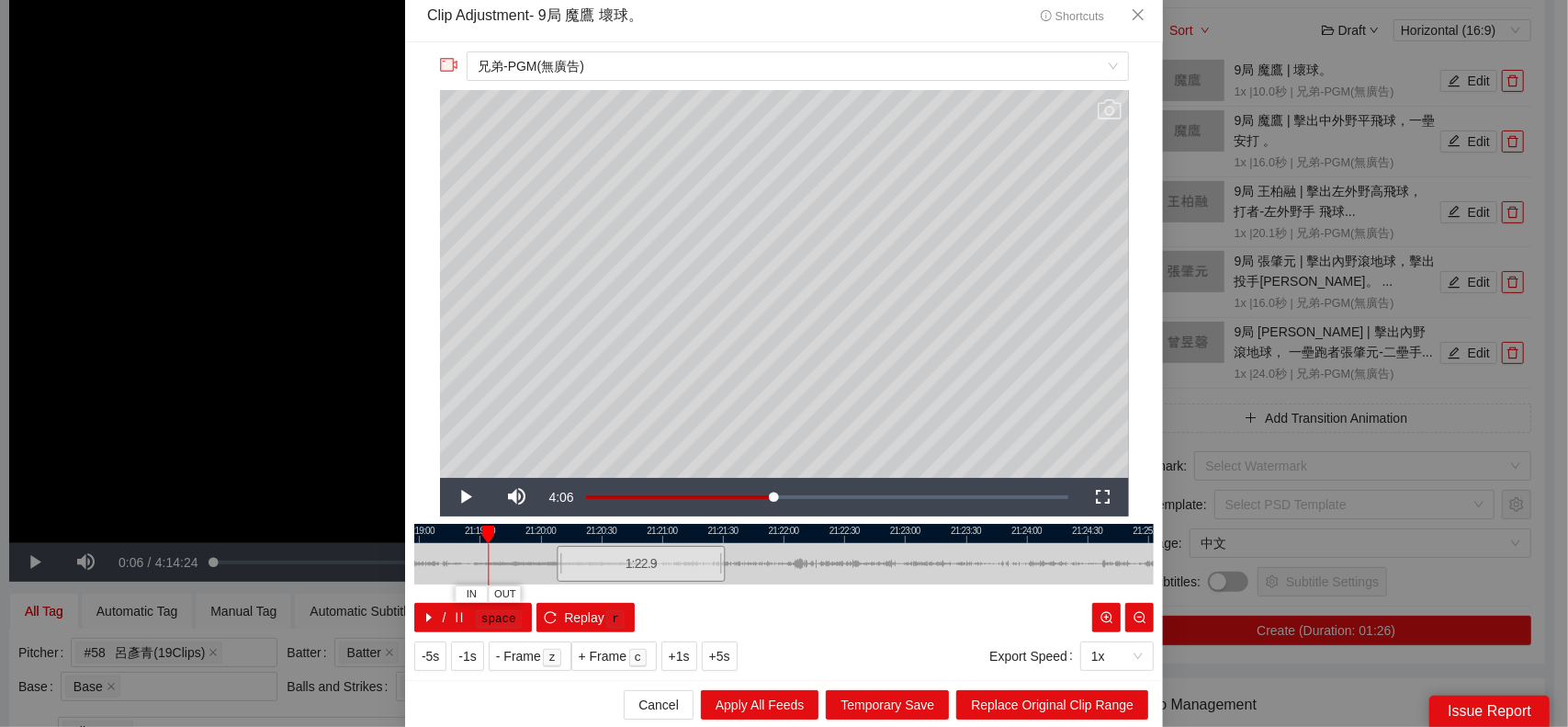
drag, startPoint x: 437, startPoint y: 569, endPoint x: 552, endPoint y: 565, distance: 115.1
click at [549, 565] on div at bounding box center [853, 563] width 740 height 42
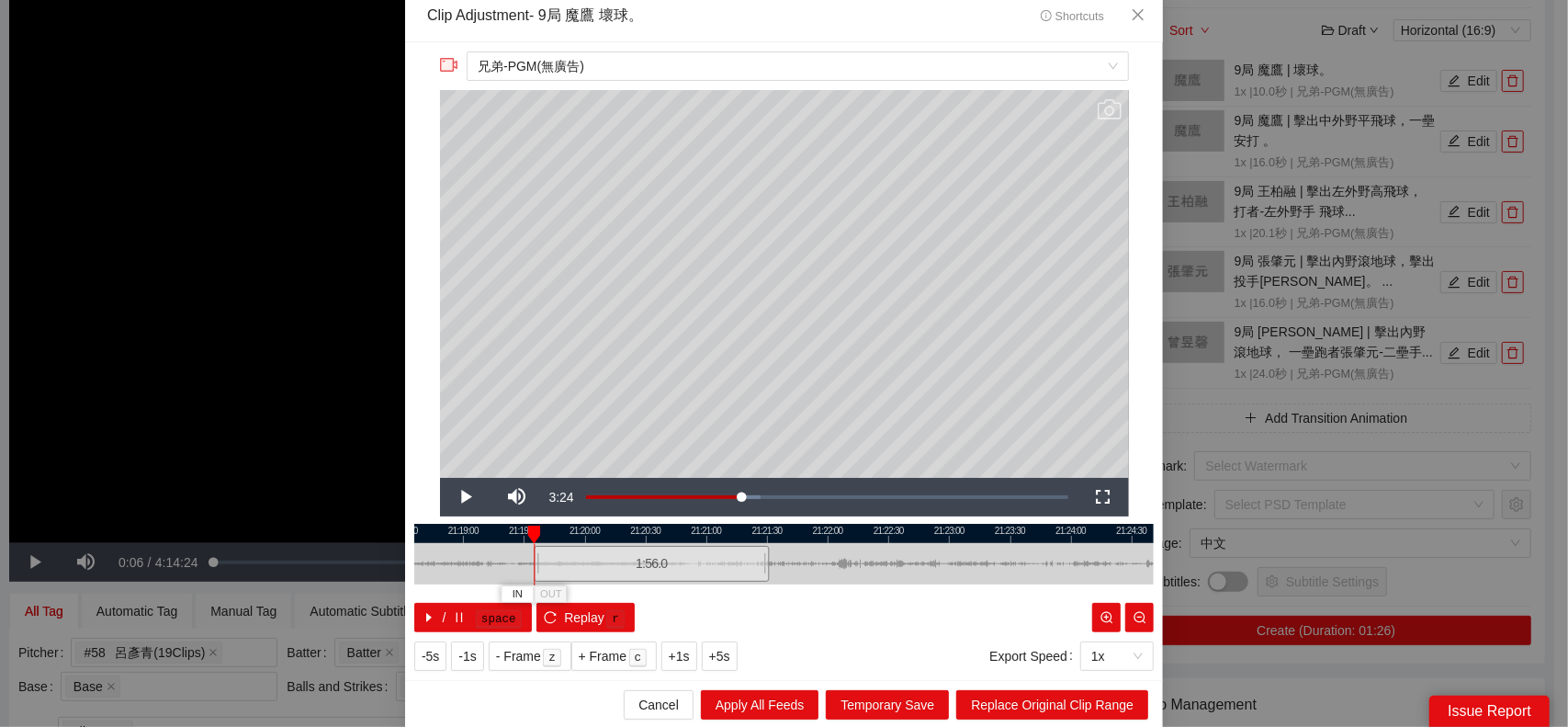
drag, startPoint x: 596, startPoint y: 563, endPoint x: 529, endPoint y: 556, distance: 67.4
click at [531, 556] on div at bounding box center [537, 563] width 11 height 42
click at [763, 557] on div at bounding box center [768, 563] width 11 height 42
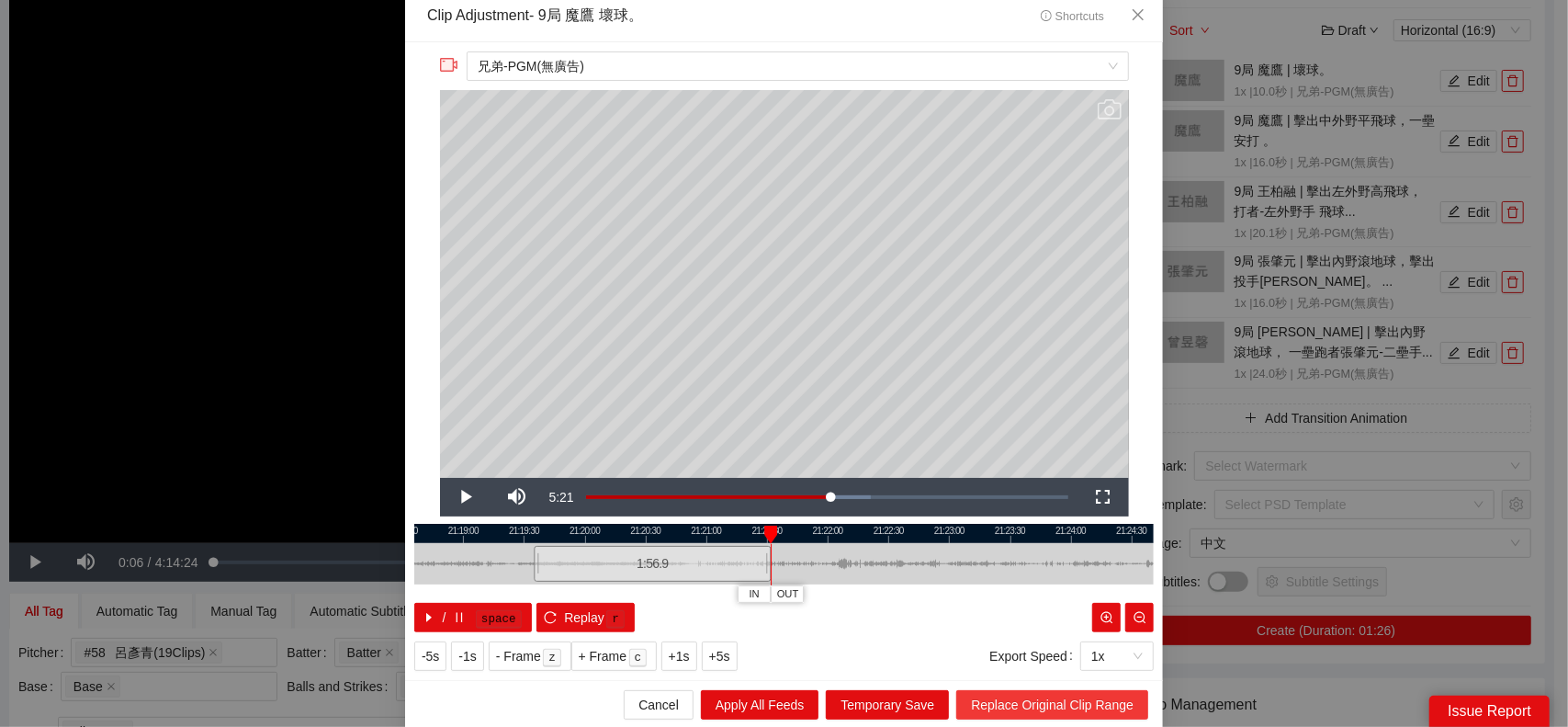
click at [1066, 710] on span "Replace Original Clip Range" at bounding box center [1052, 704] width 163 height 20
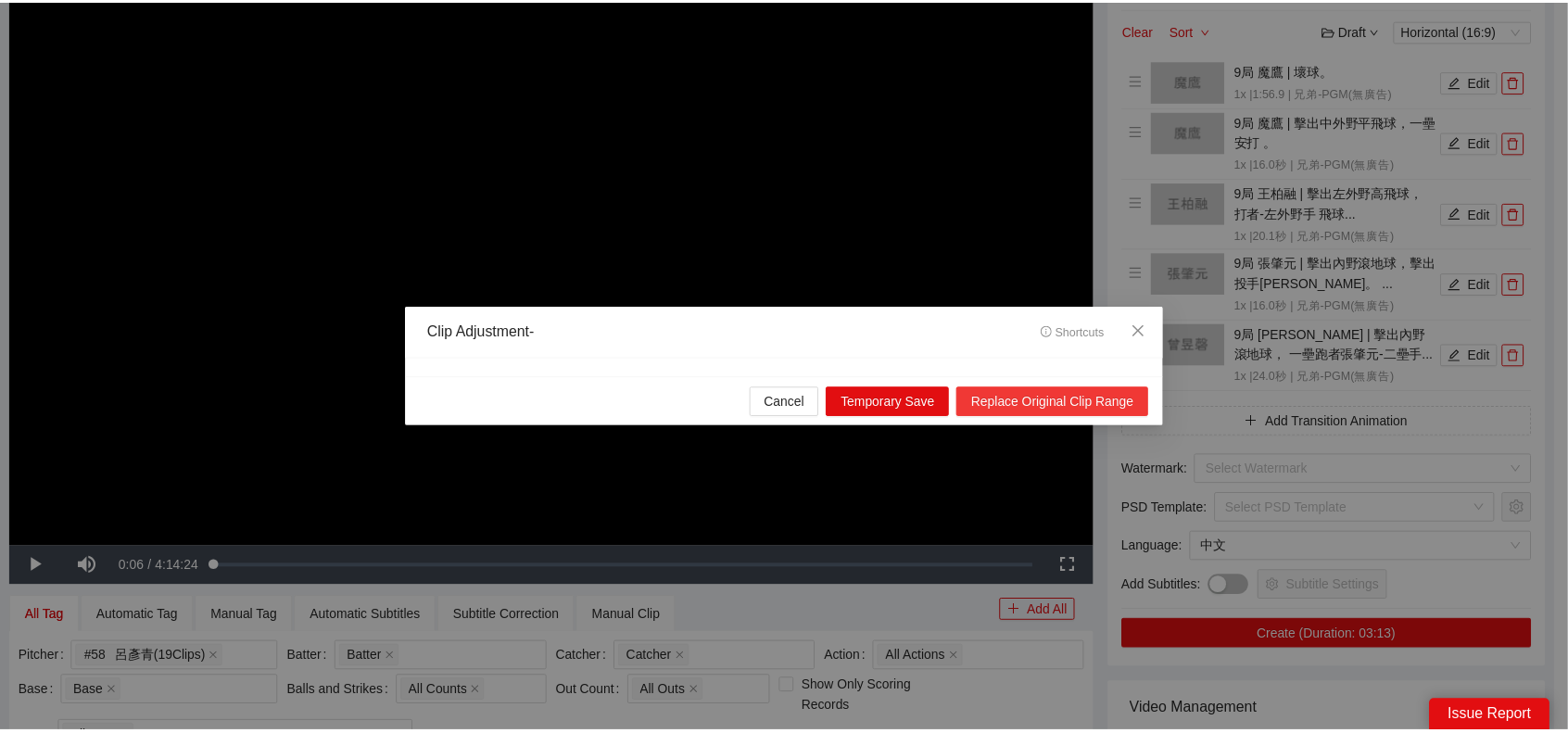
scroll to position [0, 0]
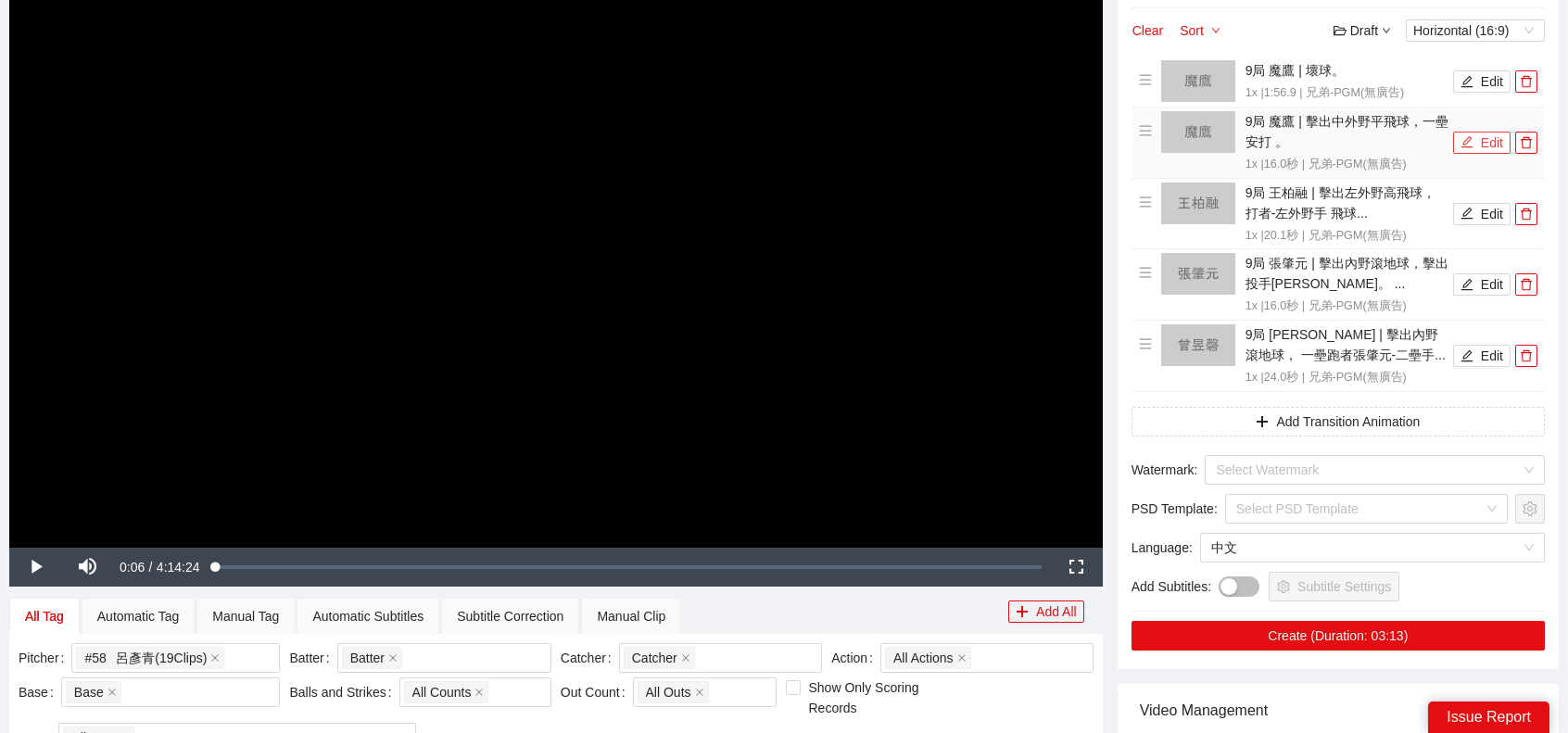
click at [1492, 145] on button "Edit" at bounding box center [1481, 142] width 57 height 22
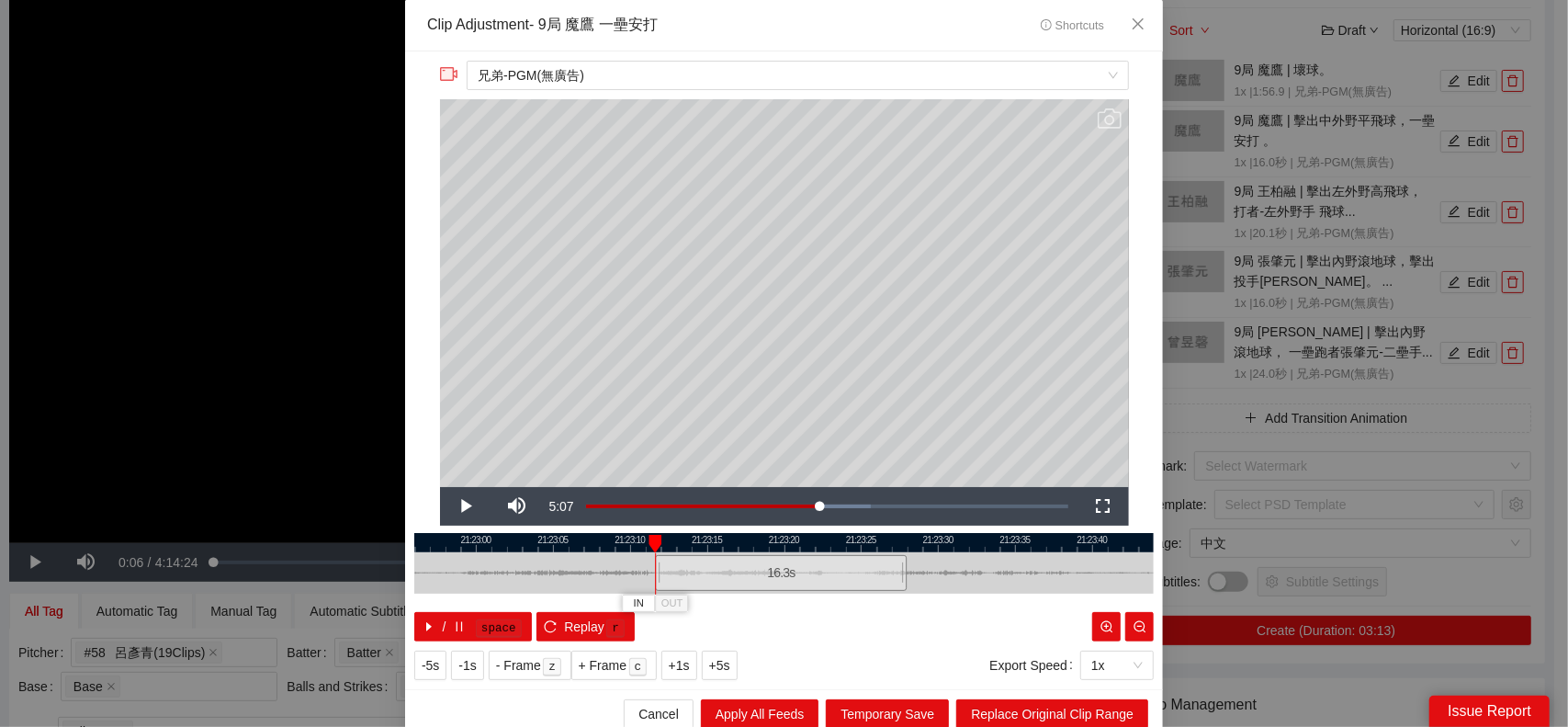
click at [652, 569] on div at bounding box center [658, 573] width 11 height 42
drag, startPoint x: 899, startPoint y: 563, endPoint x: 921, endPoint y: 565, distance: 22.1
click at [921, 565] on div at bounding box center [926, 573] width 11 height 42
click at [1058, 700] on button "Replace Original Clip Range" at bounding box center [1052, 714] width 192 height 29
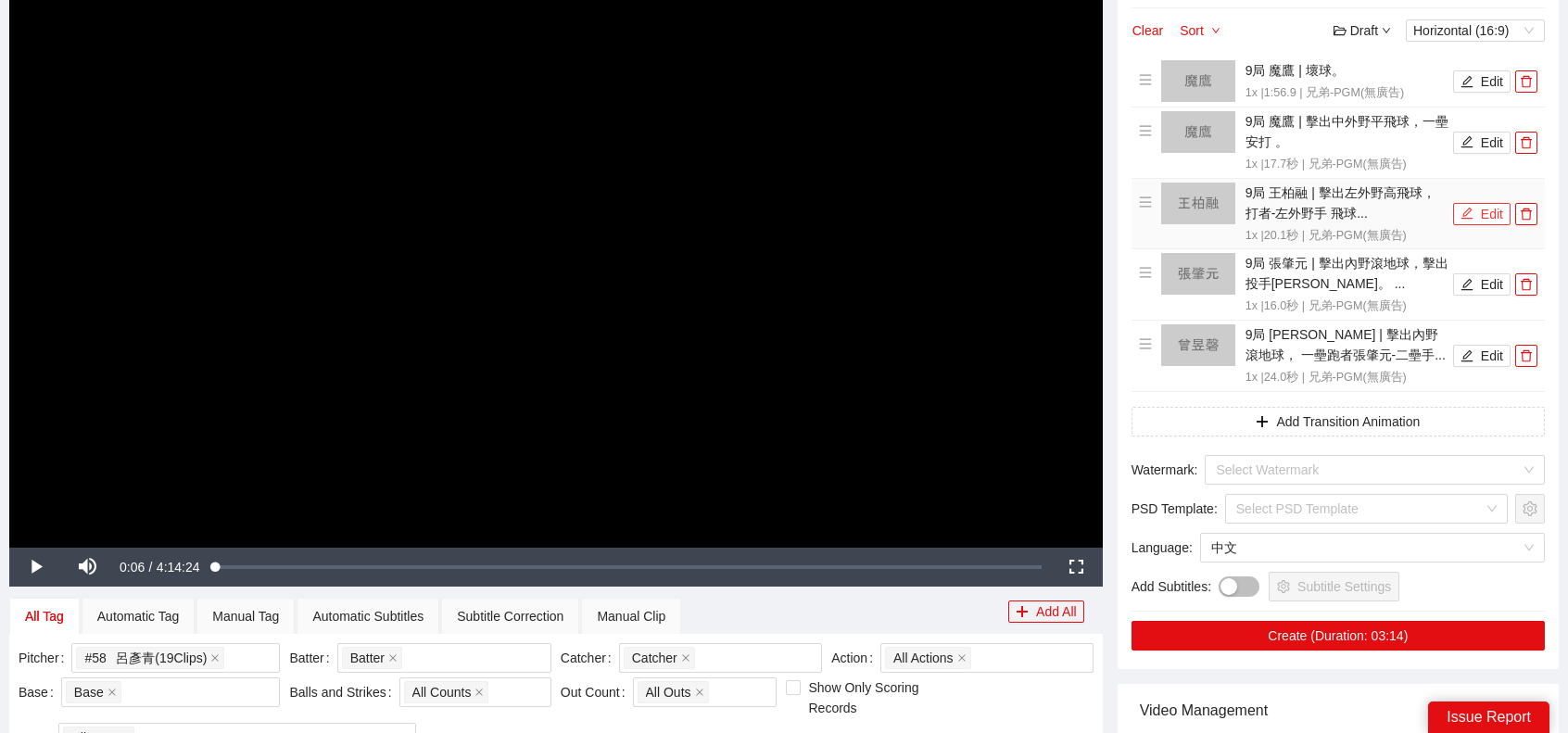
click at [1480, 205] on button "Edit" at bounding box center [1481, 214] width 57 height 22
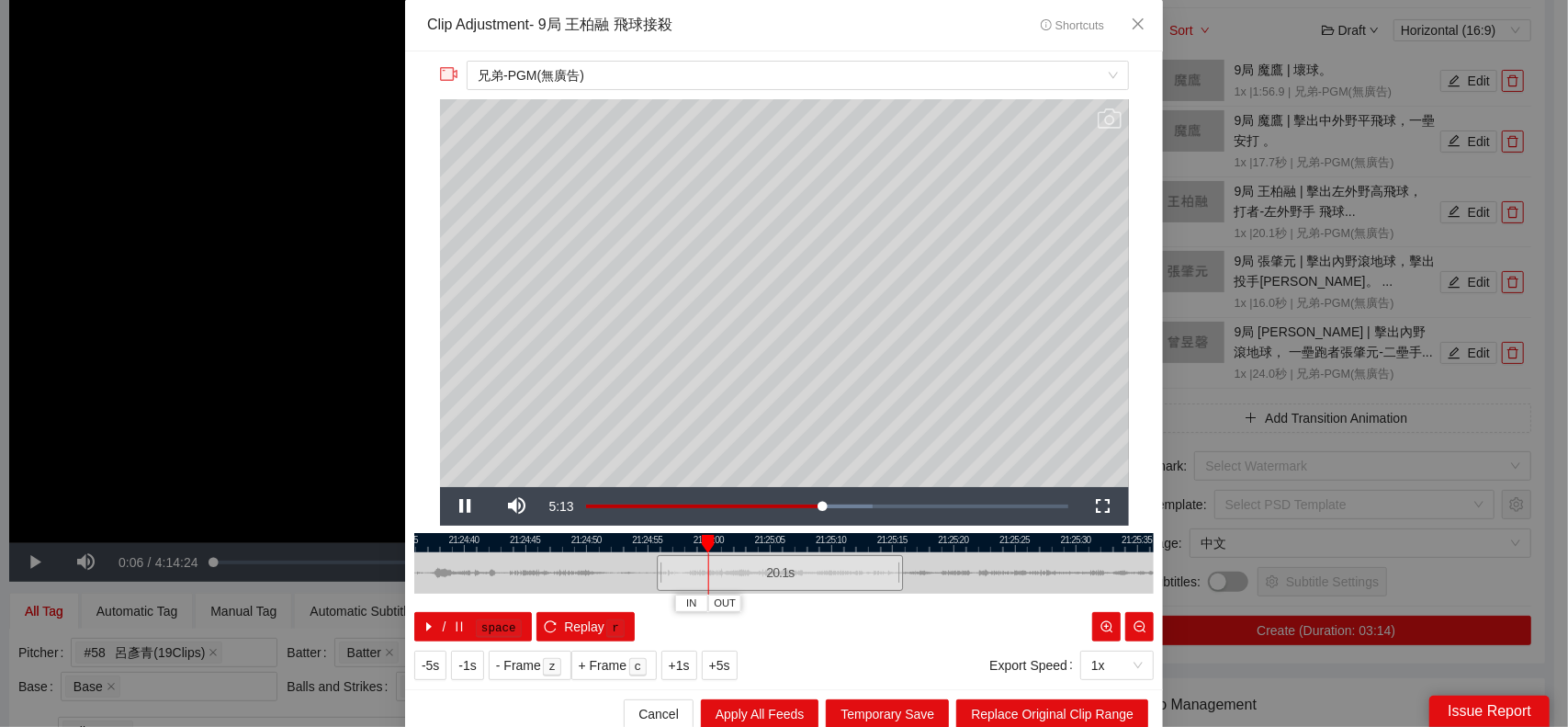
click at [646, 571] on div at bounding box center [781, 573] width 740 height 42
drag, startPoint x: 650, startPoint y: 571, endPoint x: 640, endPoint y: 571, distance: 10.0
click at [643, 571] on div at bounding box center [648, 573] width 11 height 42
drag, startPoint x: 897, startPoint y: 567, endPoint x: 948, endPoint y: 558, distance: 51.8
click at [951, 558] on div at bounding box center [956, 573] width 11 height 42
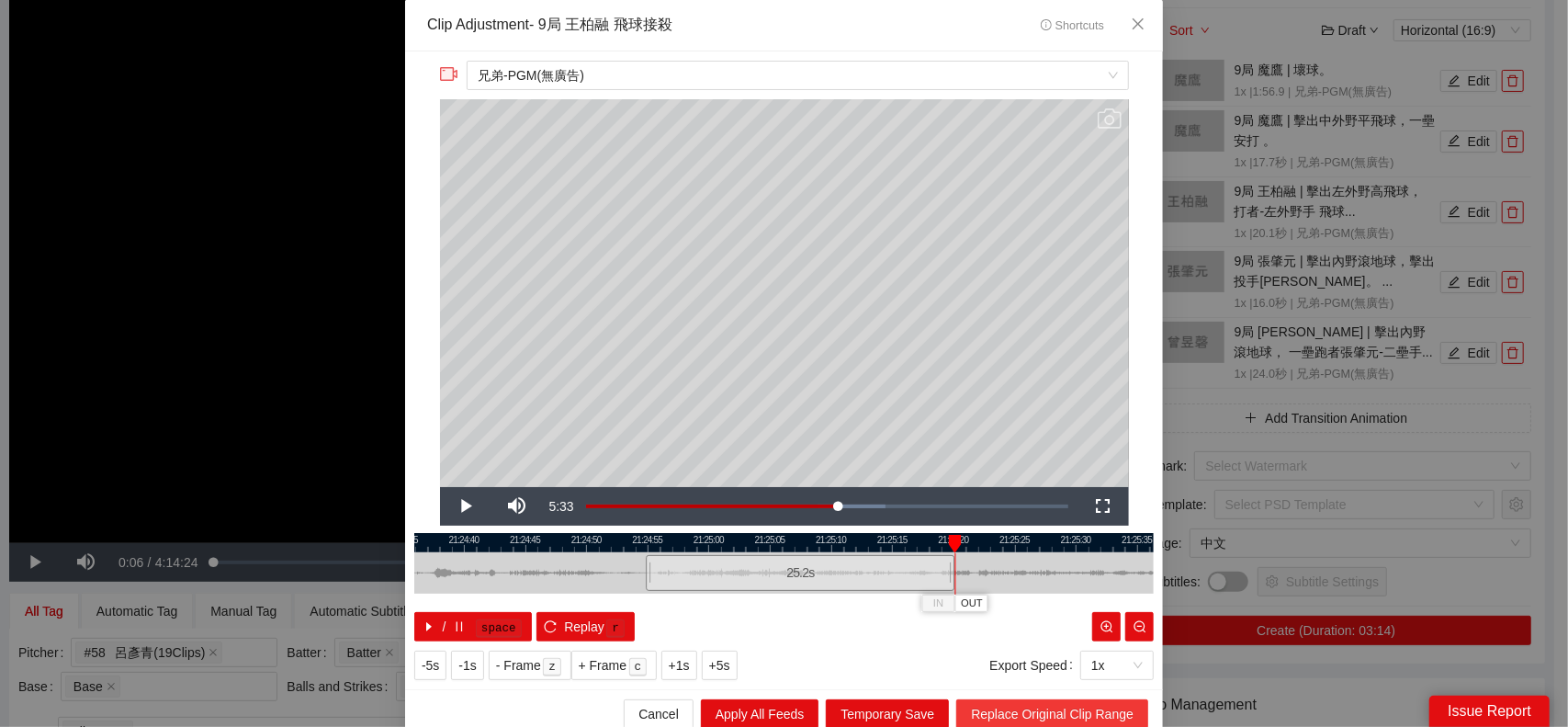
click at [1053, 704] on span "Replace Original Clip Range" at bounding box center [1052, 714] width 163 height 20
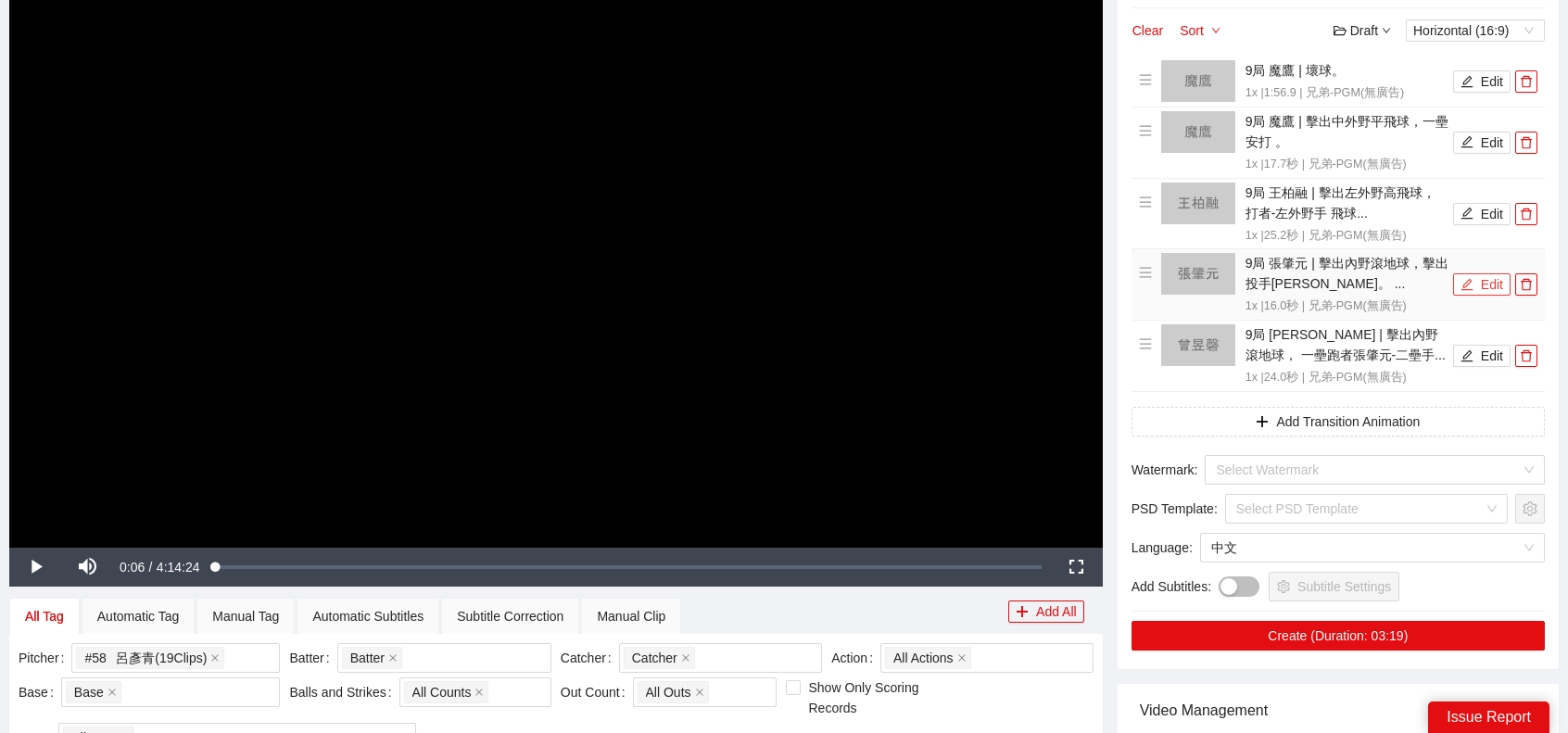
click at [1473, 278] on icon "edit" at bounding box center [1467, 285] width 13 height 13
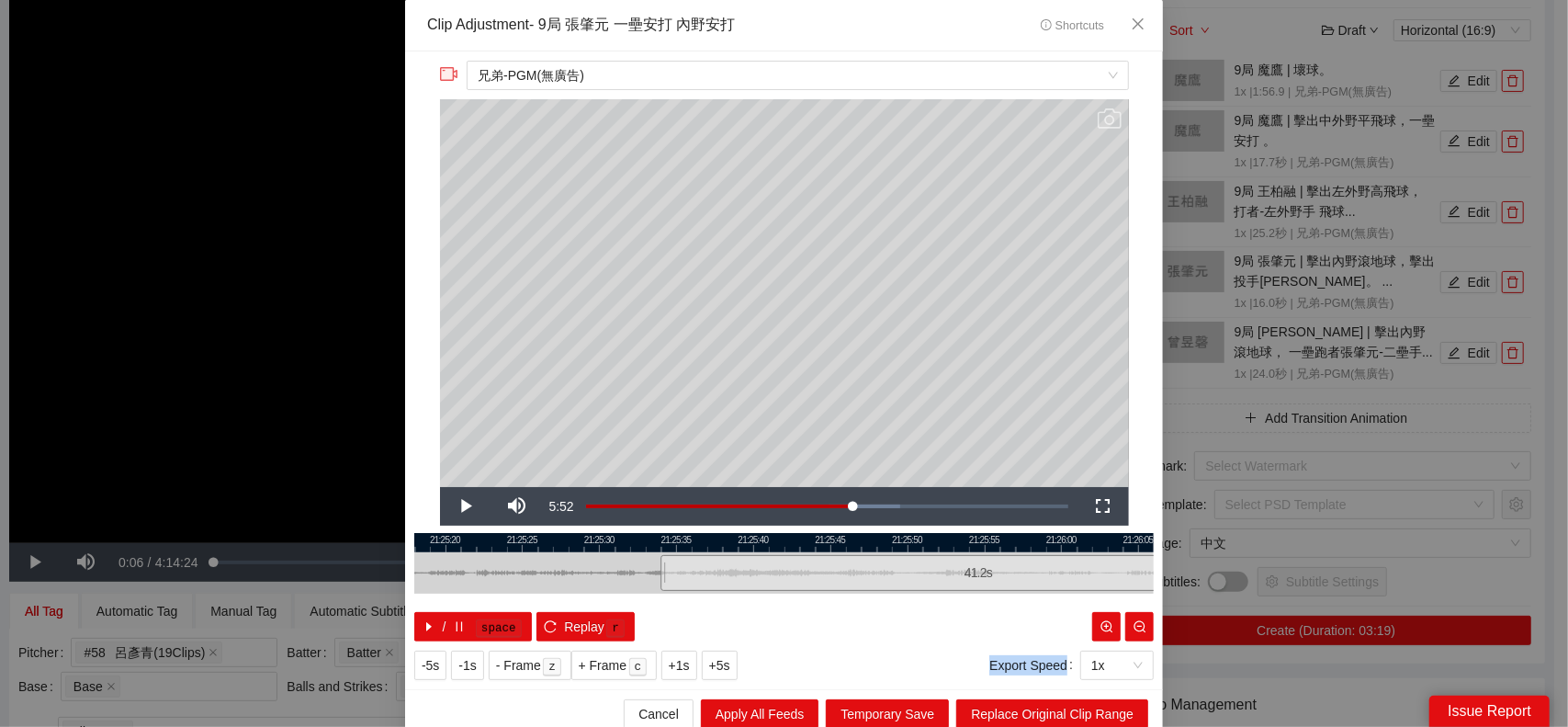
drag, startPoint x: 899, startPoint y: 567, endPoint x: 1287, endPoint y: 562, distance: 388.0
click at [1287, 562] on div "**********" at bounding box center [784, 363] width 1568 height 727
click at [1097, 707] on span "Replace Original Clip Range" at bounding box center [1052, 714] width 163 height 20
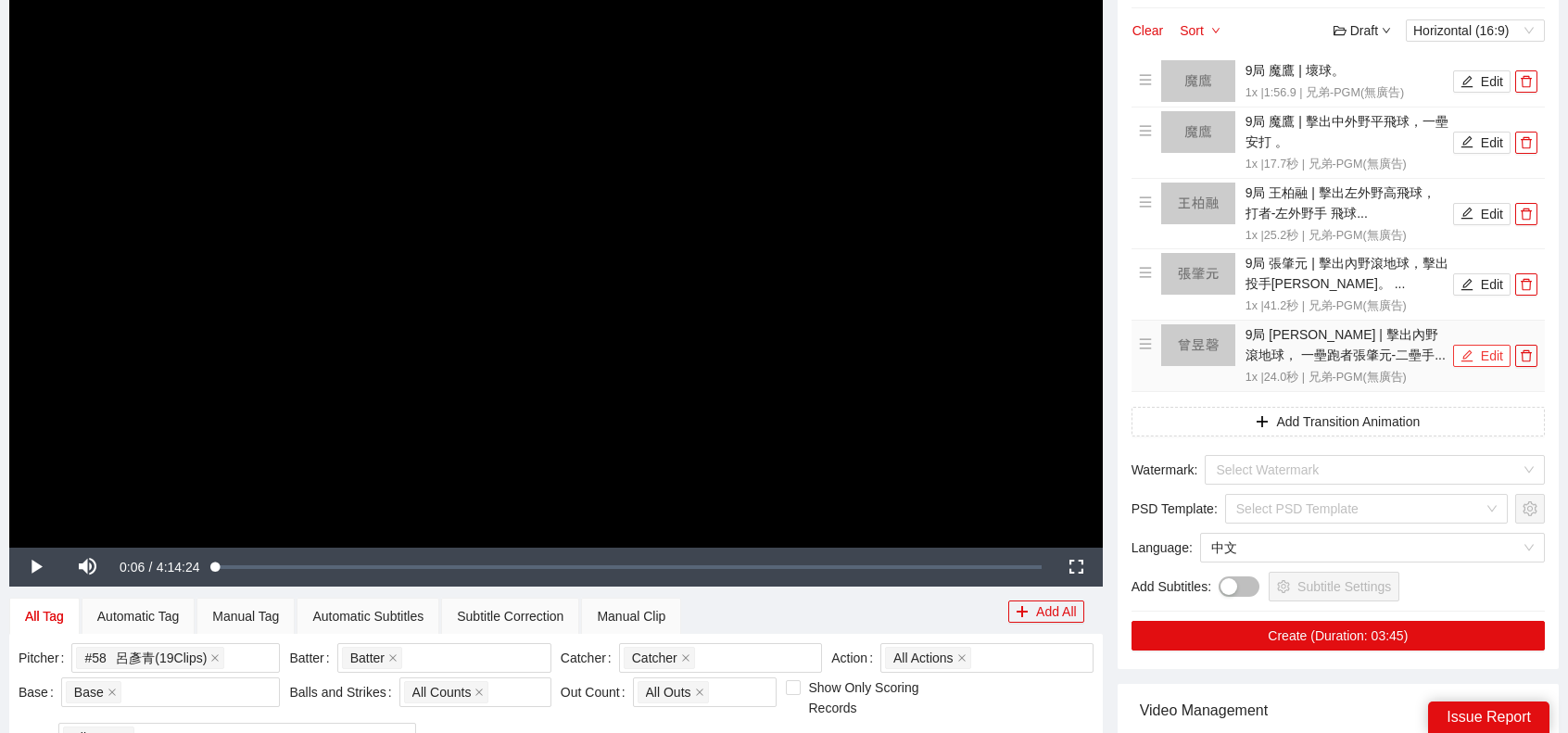
click at [1492, 355] on button "Edit" at bounding box center [1481, 356] width 57 height 22
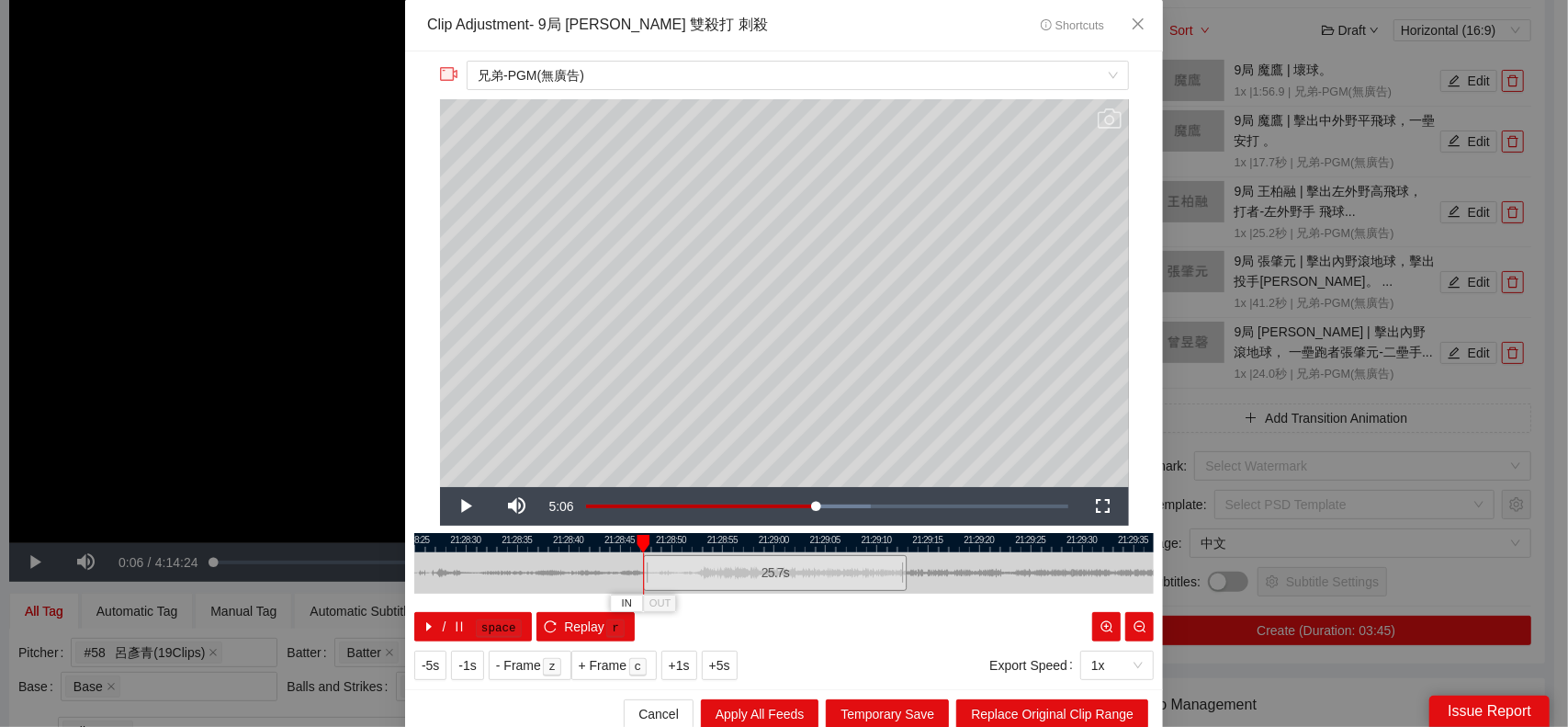
drag, startPoint x: 657, startPoint y: 569, endPoint x: 640, endPoint y: 571, distance: 17.1
click at [641, 571] on div at bounding box center [646, 573] width 11 height 42
drag, startPoint x: 895, startPoint y: 566, endPoint x: 1368, endPoint y: 543, distance: 473.6
click at [1368, 543] on div "**********" at bounding box center [784, 363] width 1568 height 727
click at [1115, 701] on button "Replace Original Clip Range" at bounding box center [1052, 714] width 192 height 29
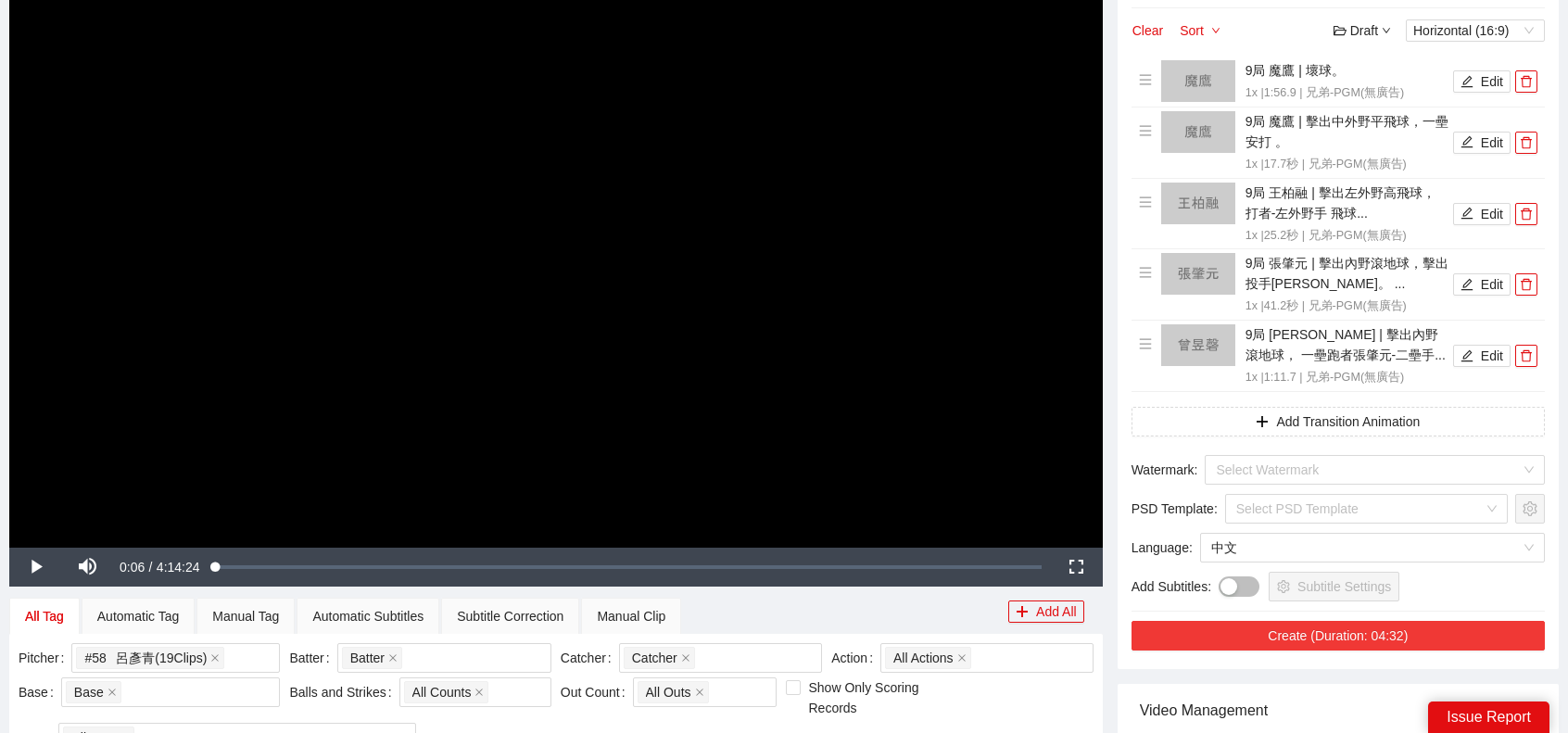
click at [1398, 627] on button "Create (Duration: 04:32)" at bounding box center [1338, 635] width 414 height 30
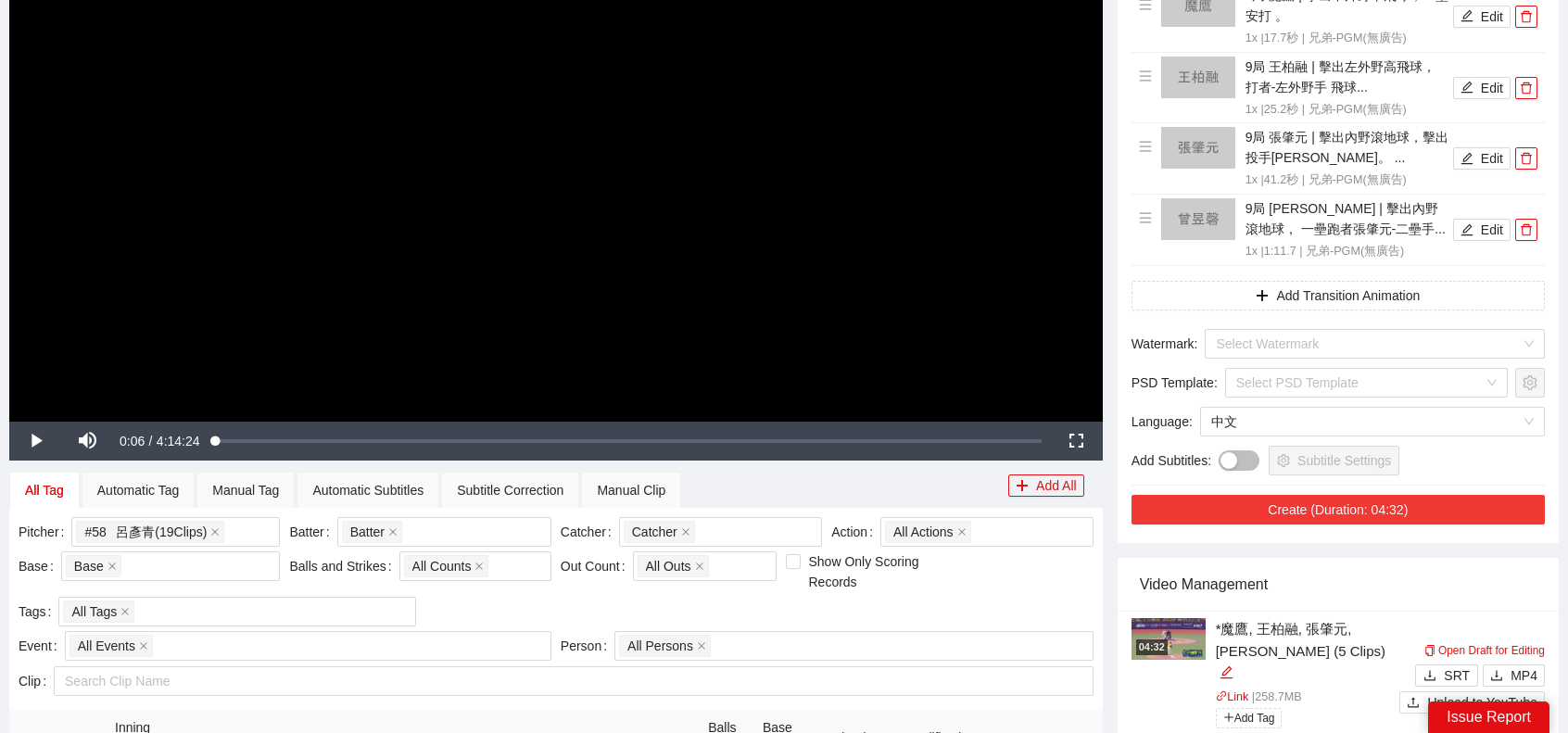
scroll to position [595, 0]
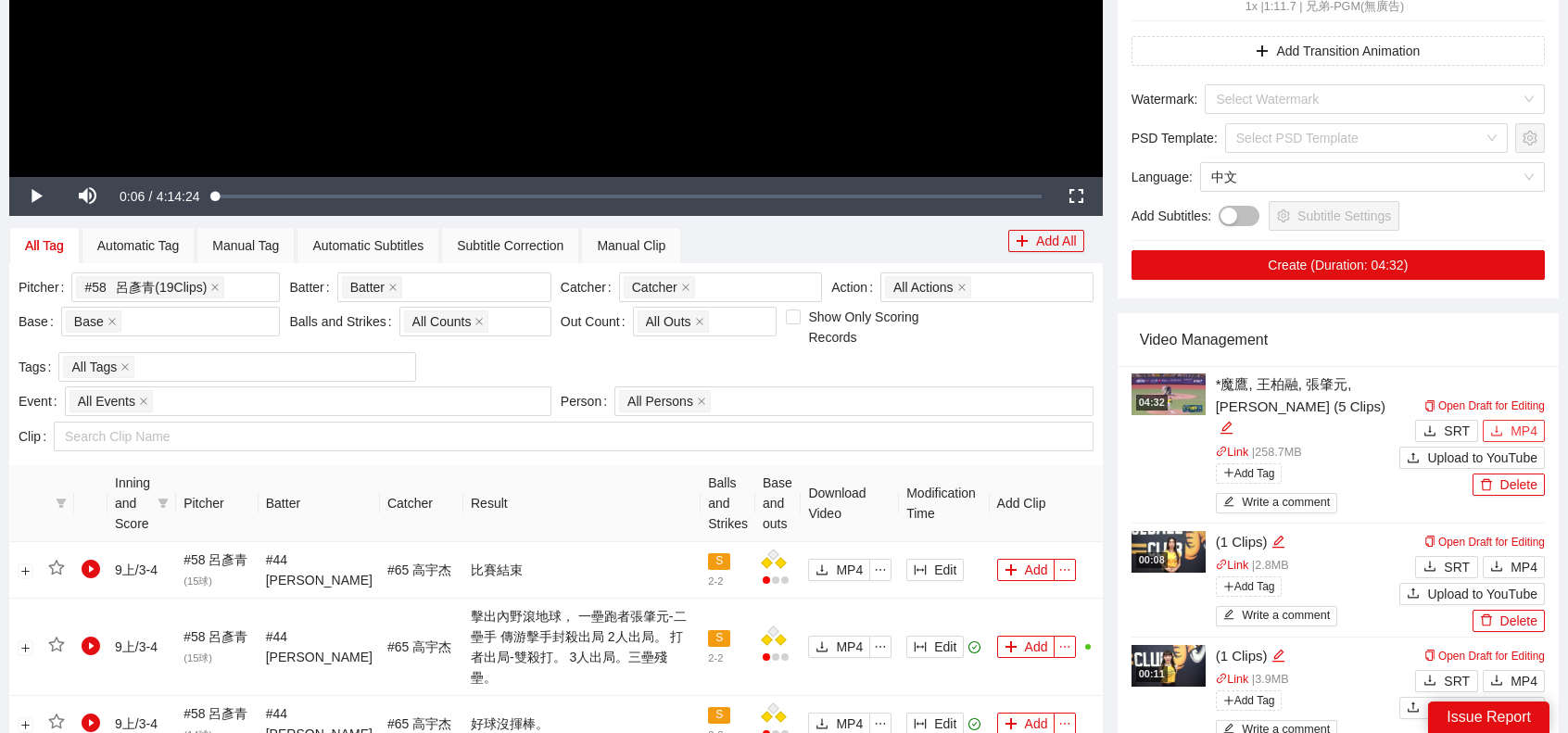
click at [1529, 423] on span "MP4" at bounding box center [1523, 430] width 27 height 20
